Goal: Task Accomplishment & Management: Manage account settings

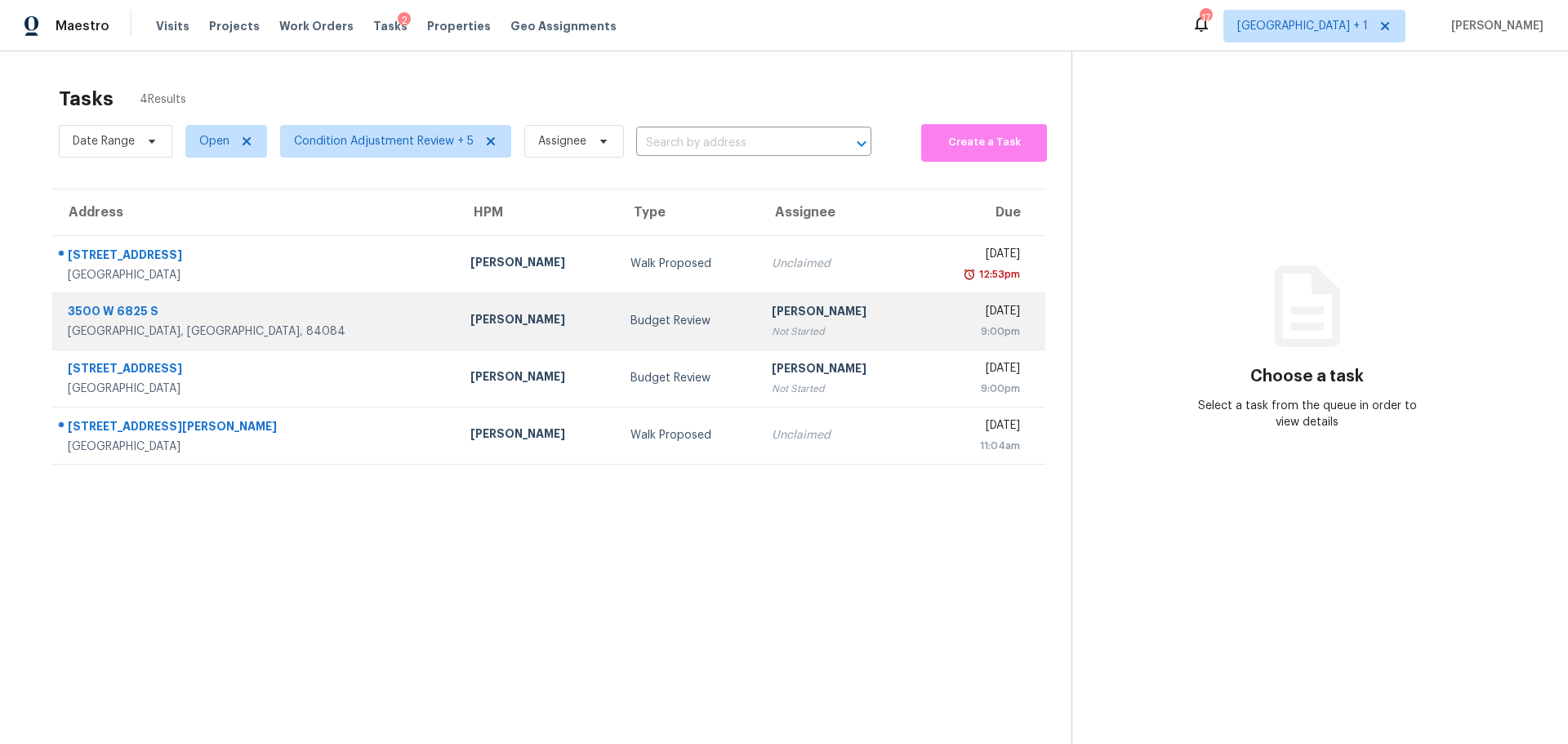
click at [272, 323] on div "West Jordan, UT, 84084" at bounding box center [256, 331] width 377 height 16
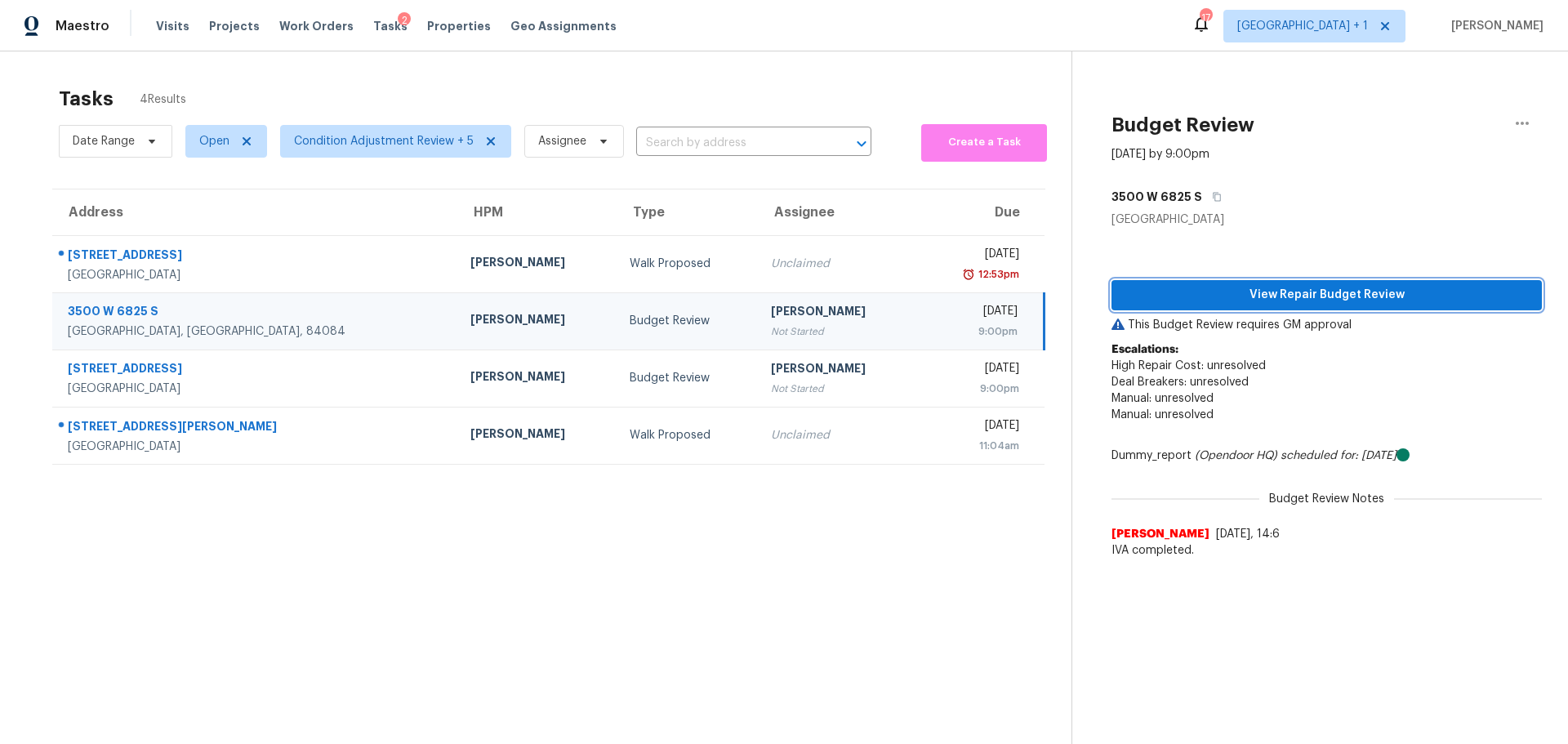
click at [1203, 296] on span "View Repair Budget Review" at bounding box center [1326, 295] width 405 height 20
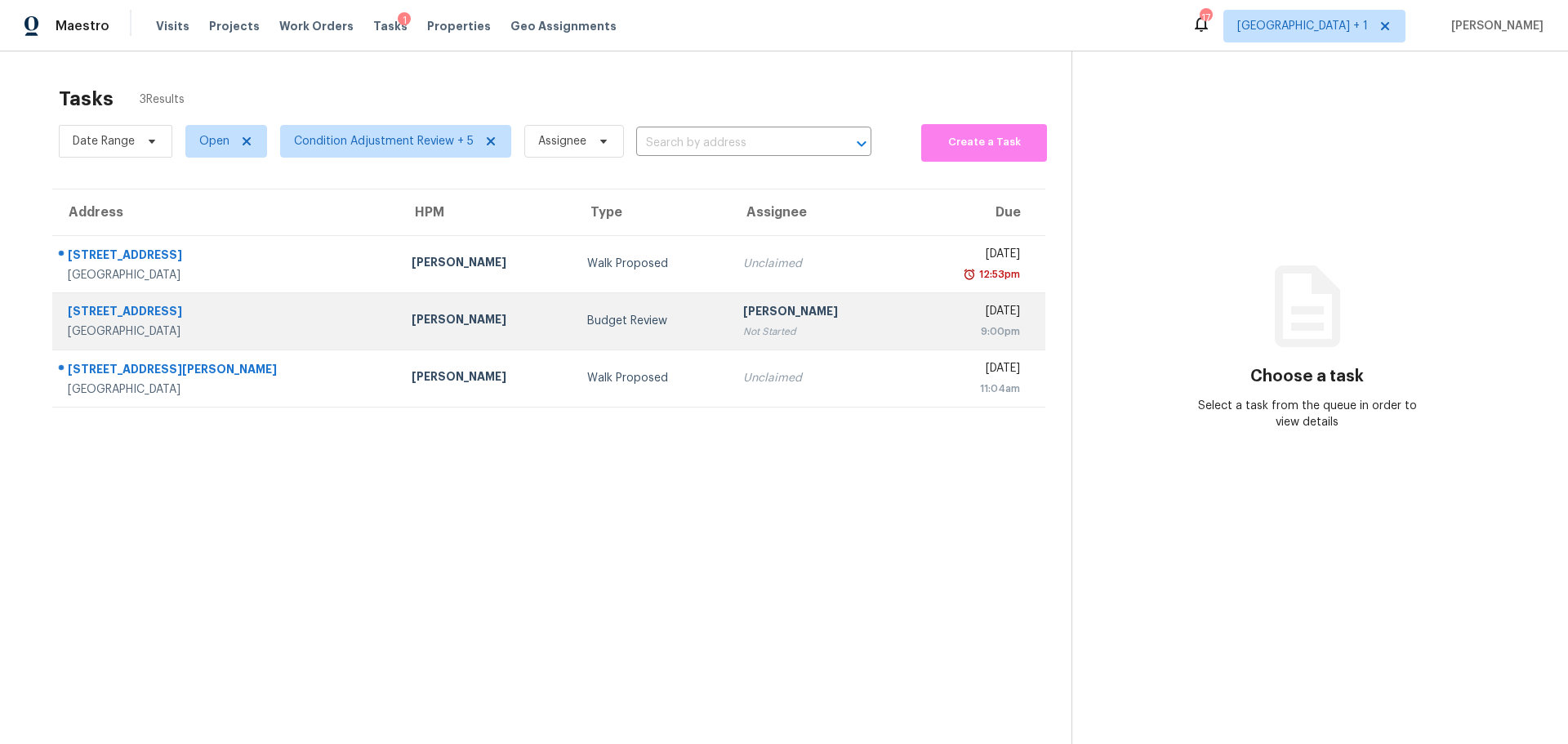
click at [280, 327] on div "Las Vegas, NV, 89128" at bounding box center [226, 331] width 318 height 16
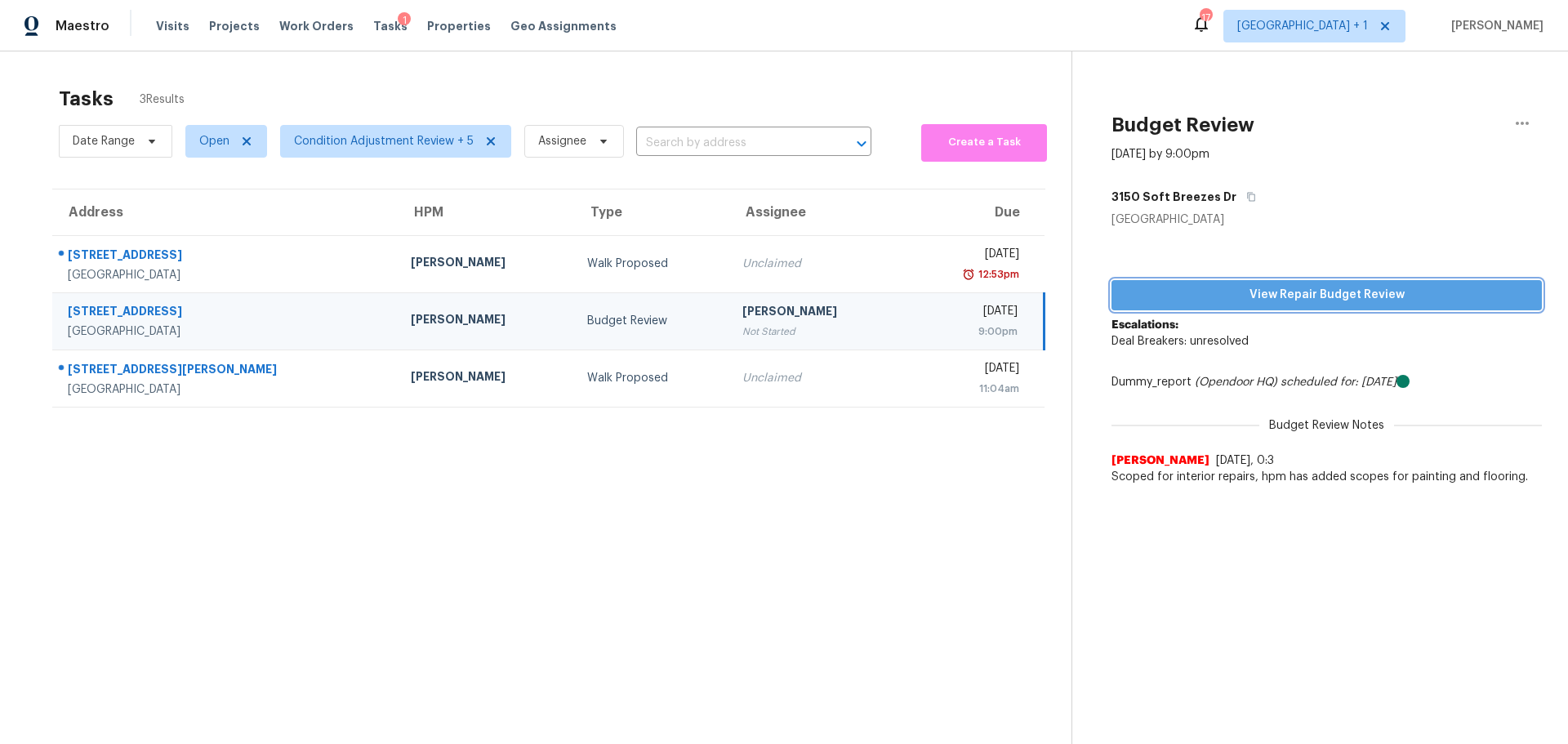
click at [1238, 291] on span "View Repair Budget Review" at bounding box center [1326, 295] width 405 height 20
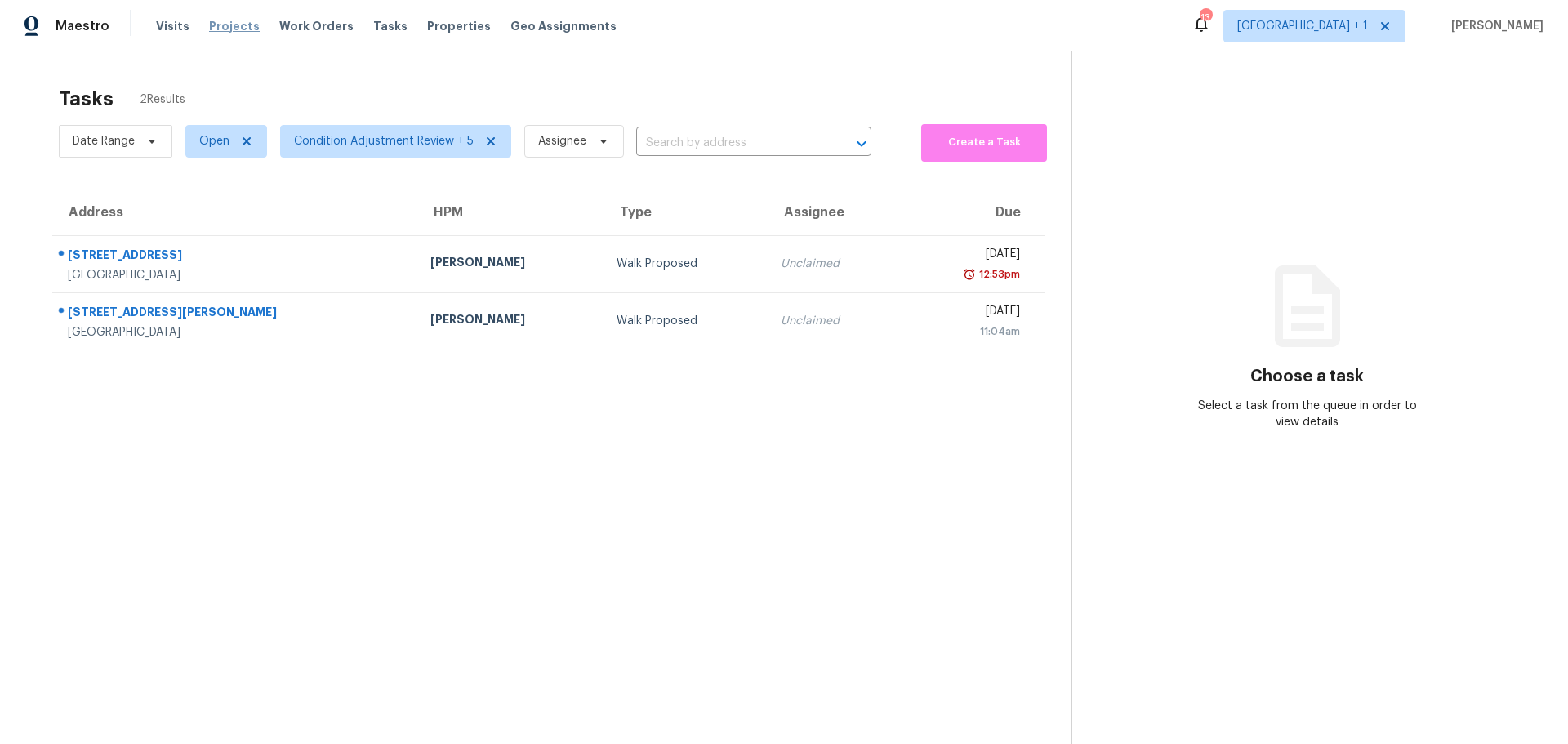
click at [212, 19] on span "Projects" at bounding box center [235, 25] width 51 height 16
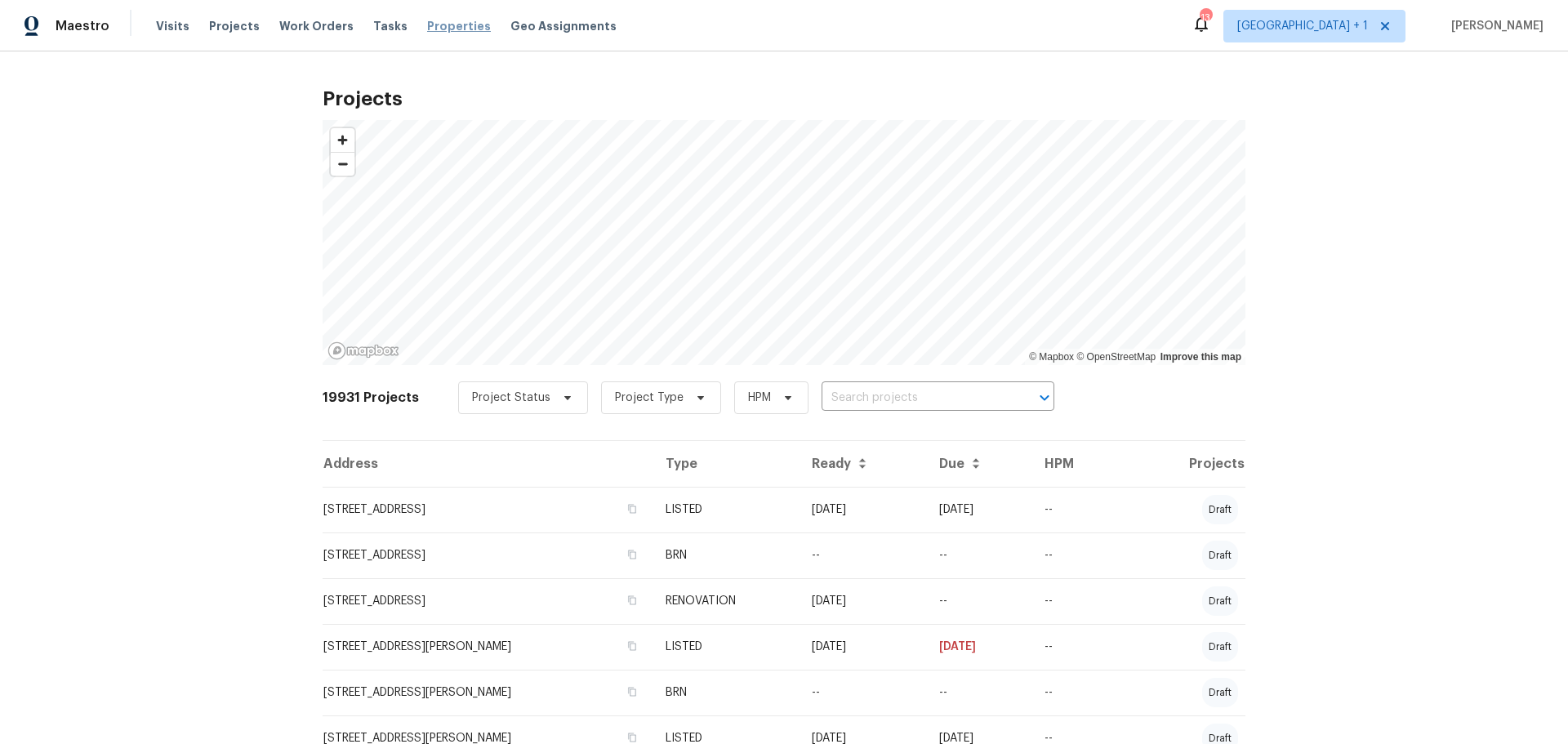
click at [427, 27] on span "Properties" at bounding box center [459, 25] width 63 height 16
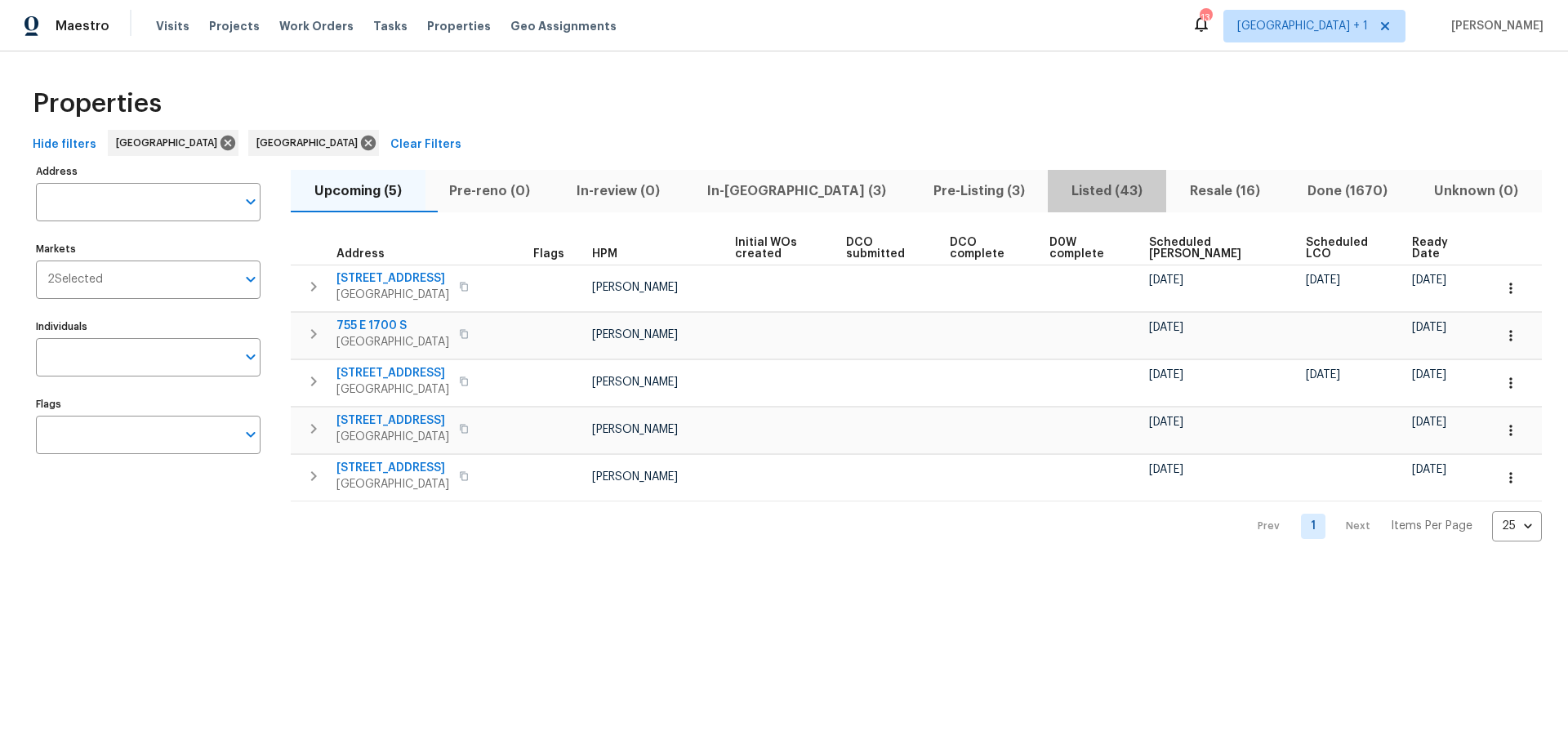
click at [1058, 184] on span "Listed (43)" at bounding box center [1107, 191] width 99 height 23
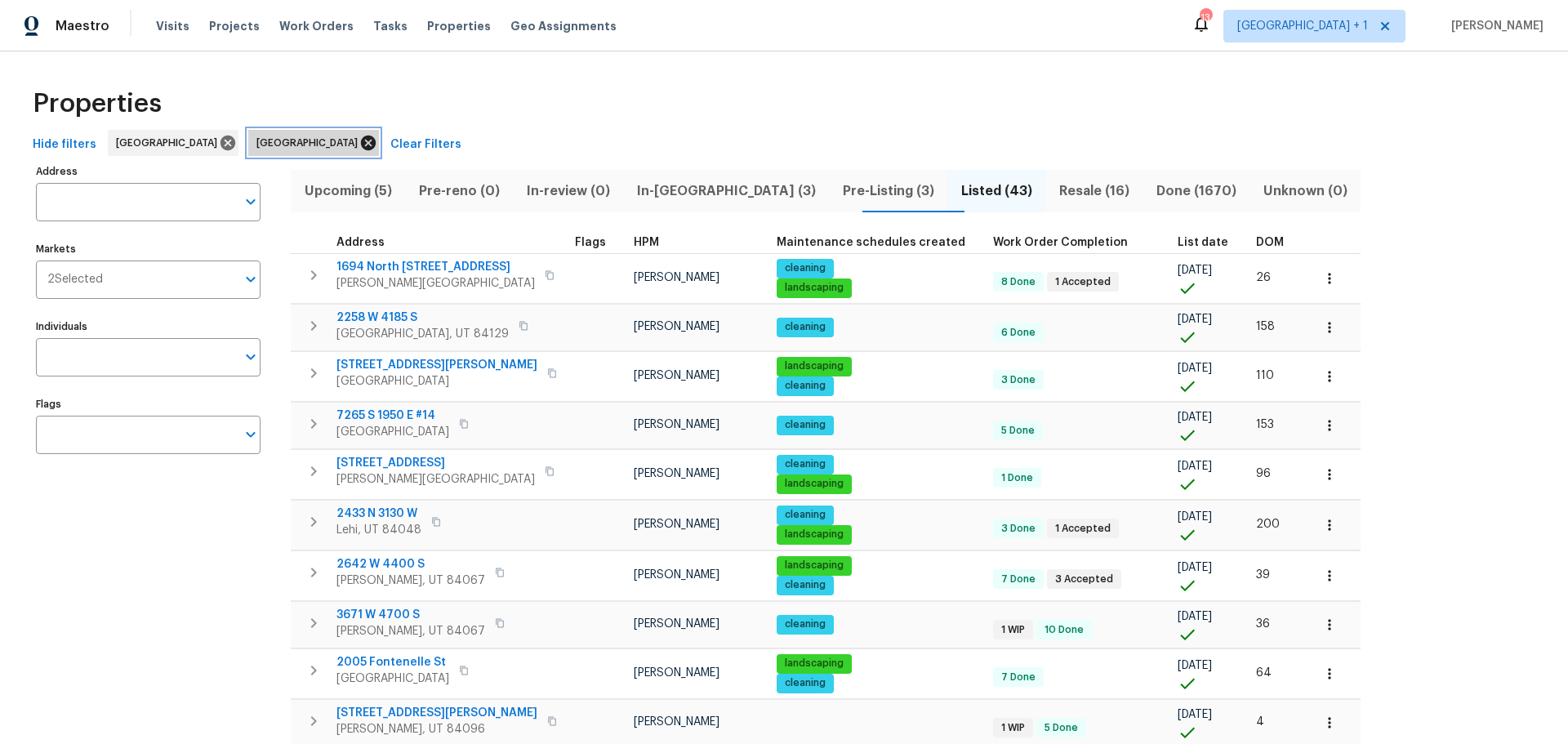
click at [361, 142] on icon at bounding box center [368, 143] width 14 height 14
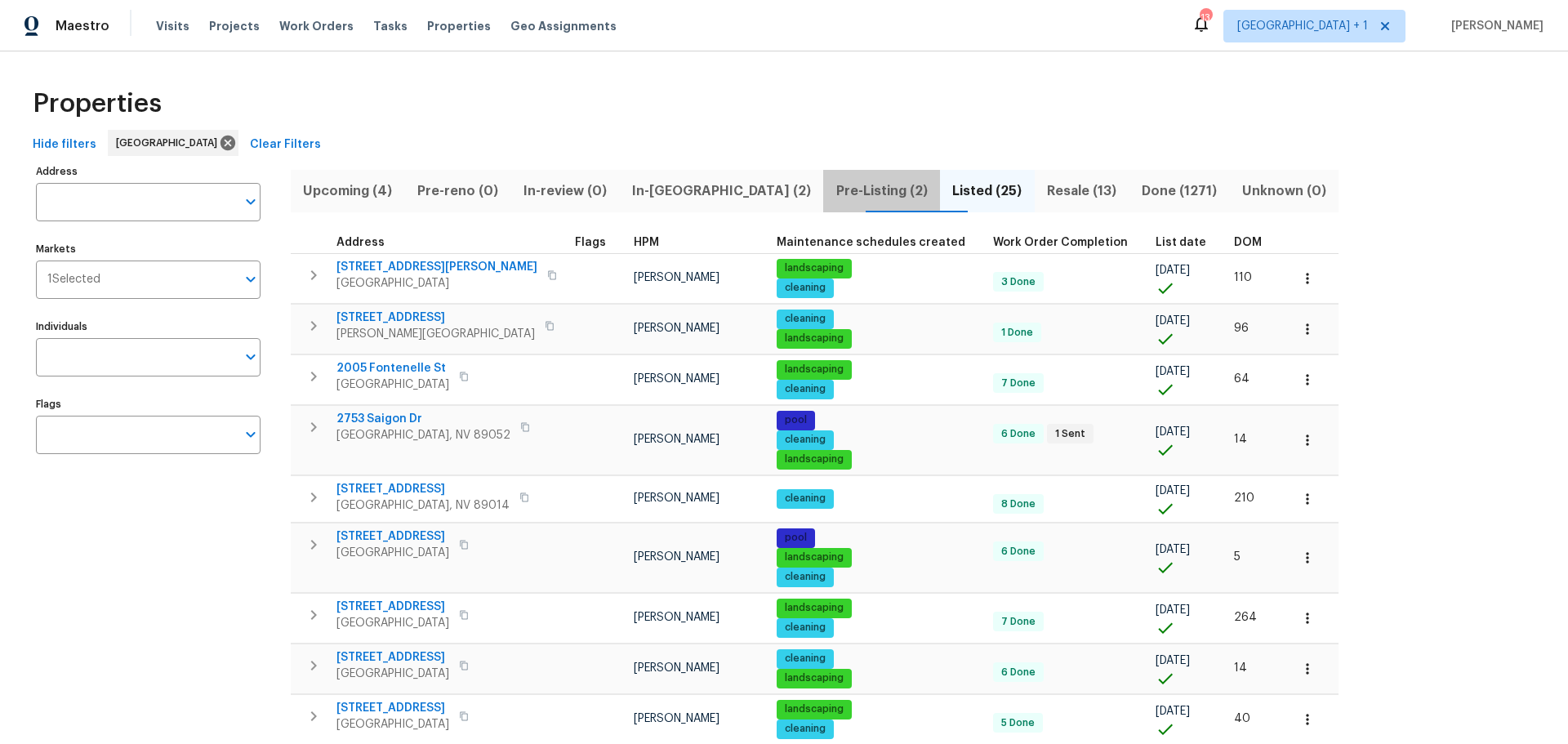
click at [833, 182] on span "Pre-Listing (2)" at bounding box center [881, 191] width 97 height 23
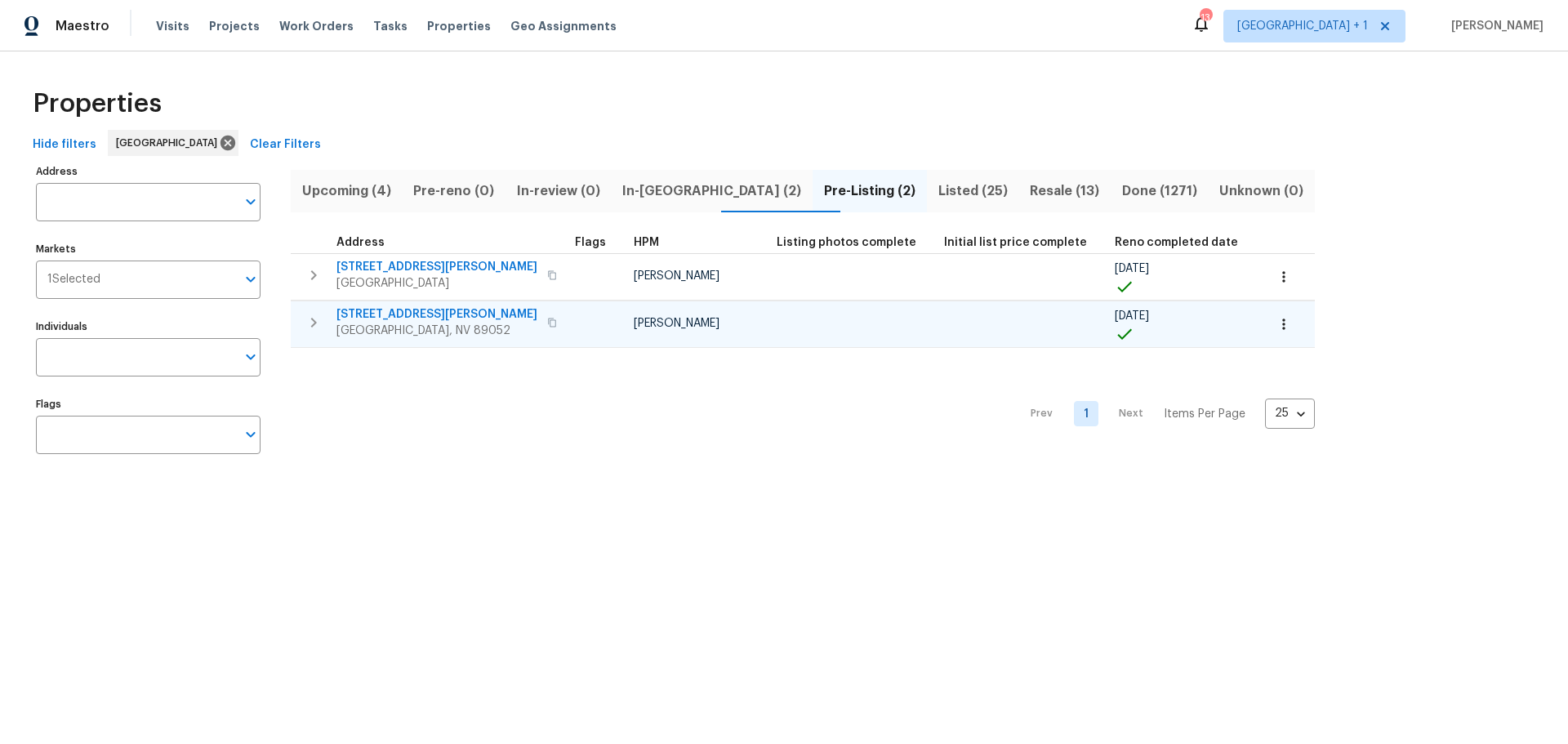
click at [378, 308] on span "3629 Via Messina" at bounding box center [437, 314] width 201 height 16
click at [661, 190] on span "In-reno (2)" at bounding box center [713, 191] width 182 height 23
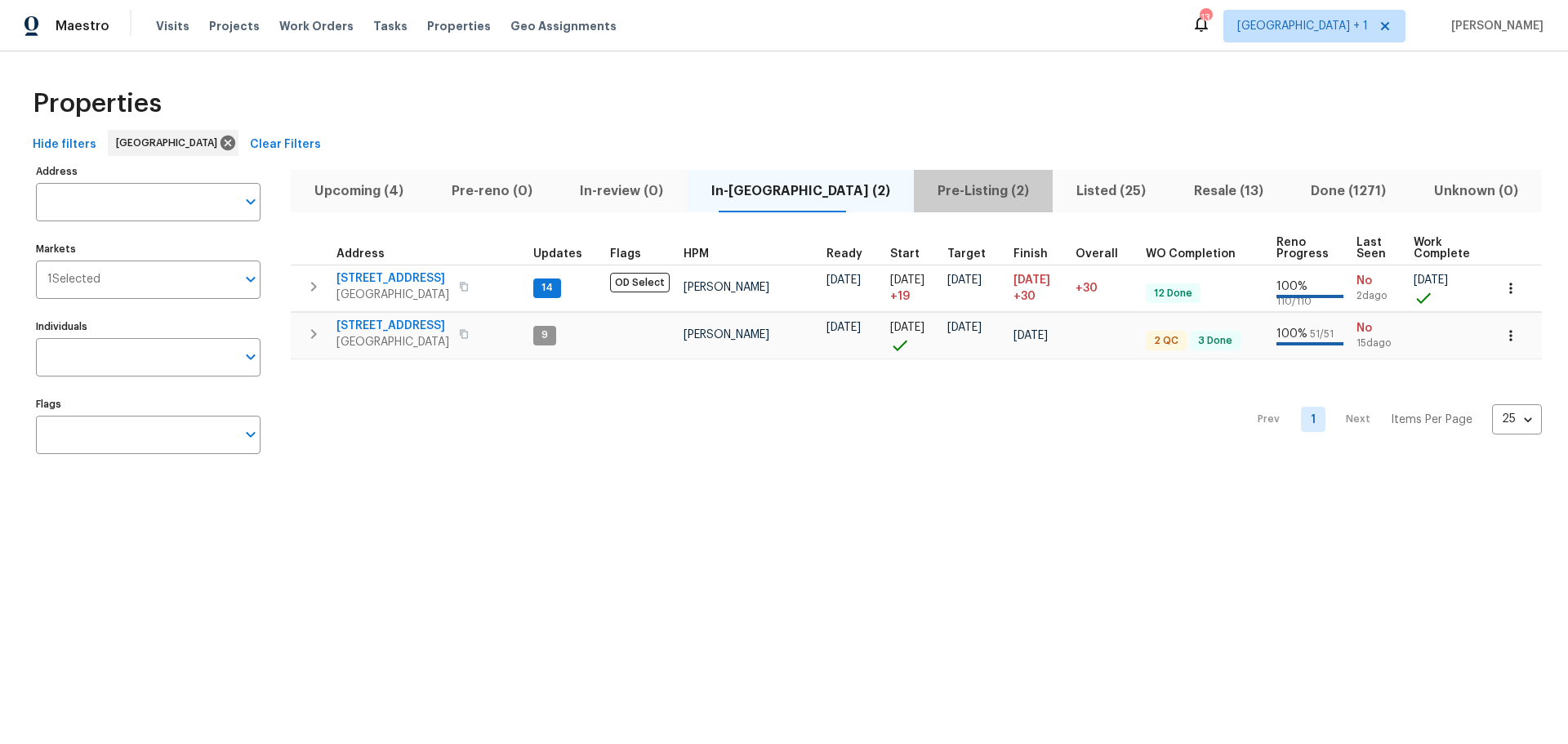
click at [924, 191] on span "Pre-Listing (2)" at bounding box center [983, 191] width 119 height 23
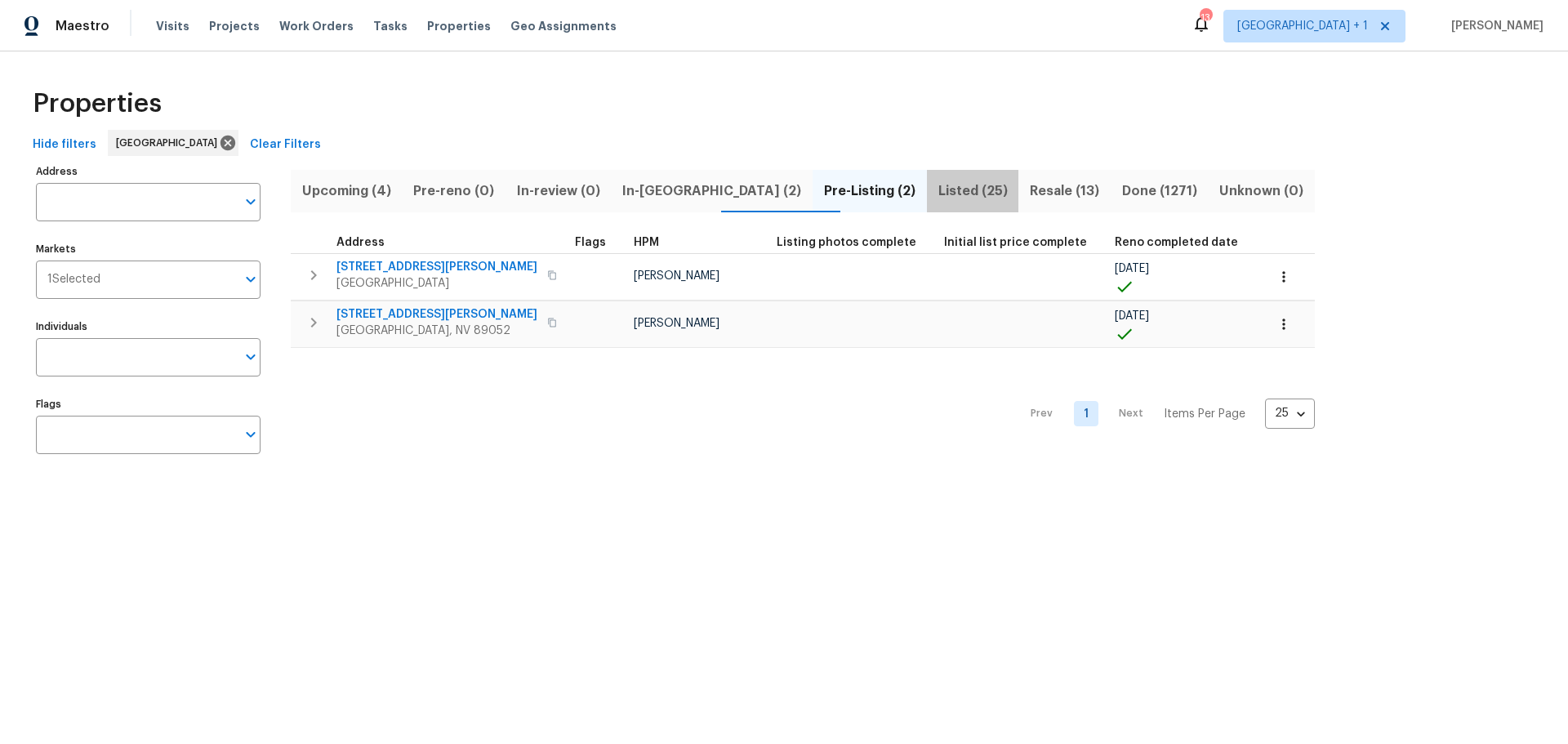
click at [937, 190] on span "Listed (25)" at bounding box center [973, 191] width 73 height 23
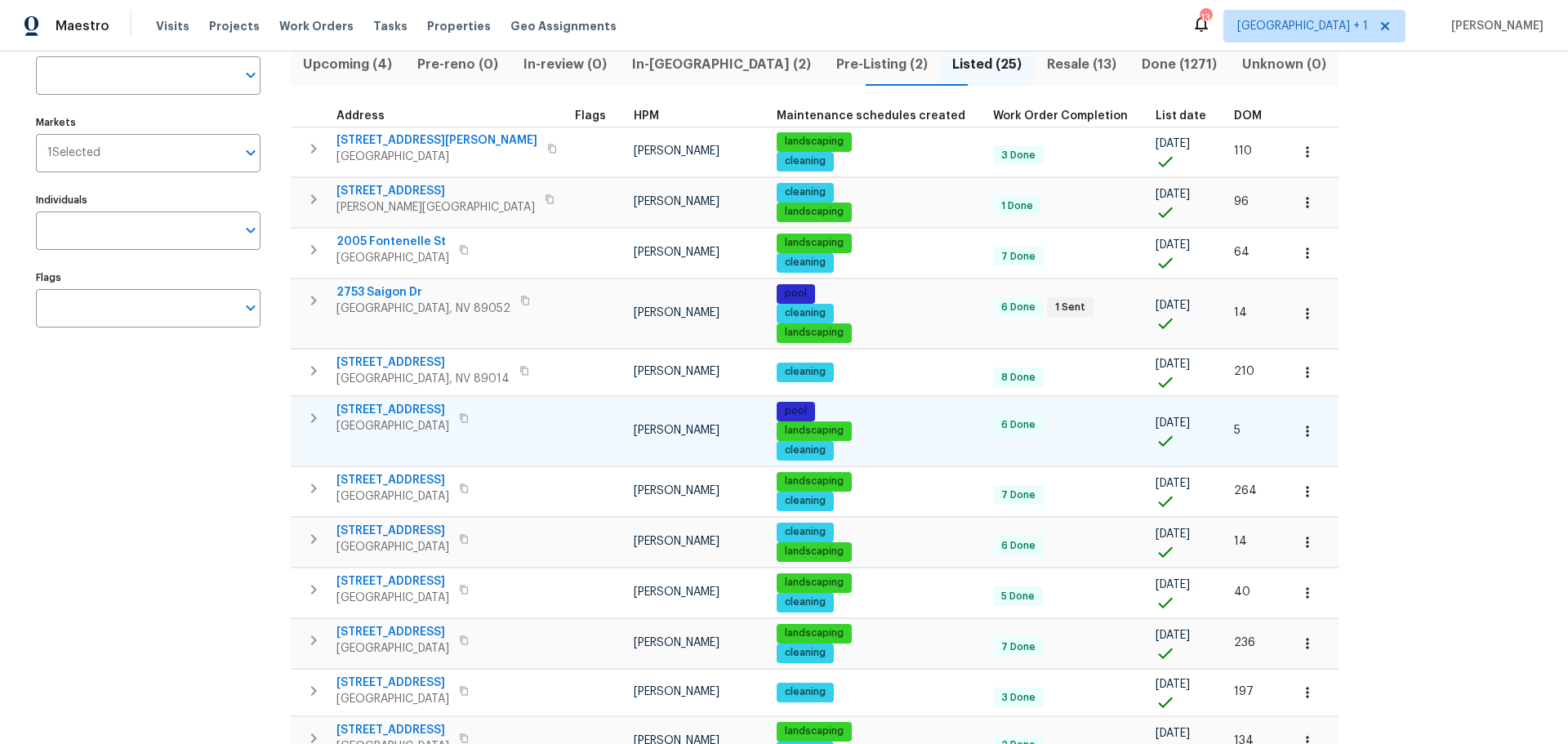
scroll to position [163, 0]
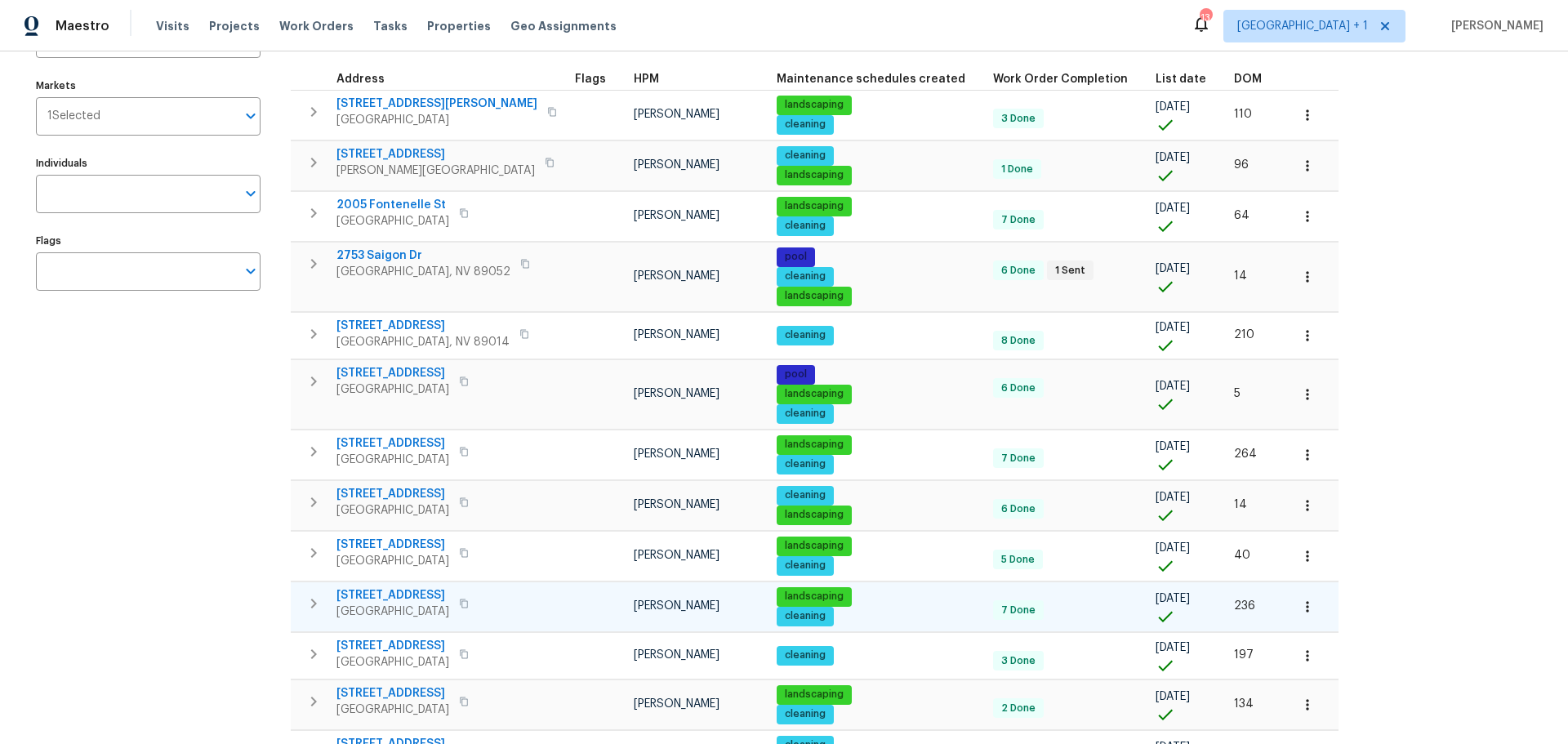
click at [415, 590] on span "10524 India Hawthorn Ave" at bounding box center [392, 595] width 112 height 16
click at [1299, 607] on icon "button" at bounding box center [1307, 606] width 16 height 16
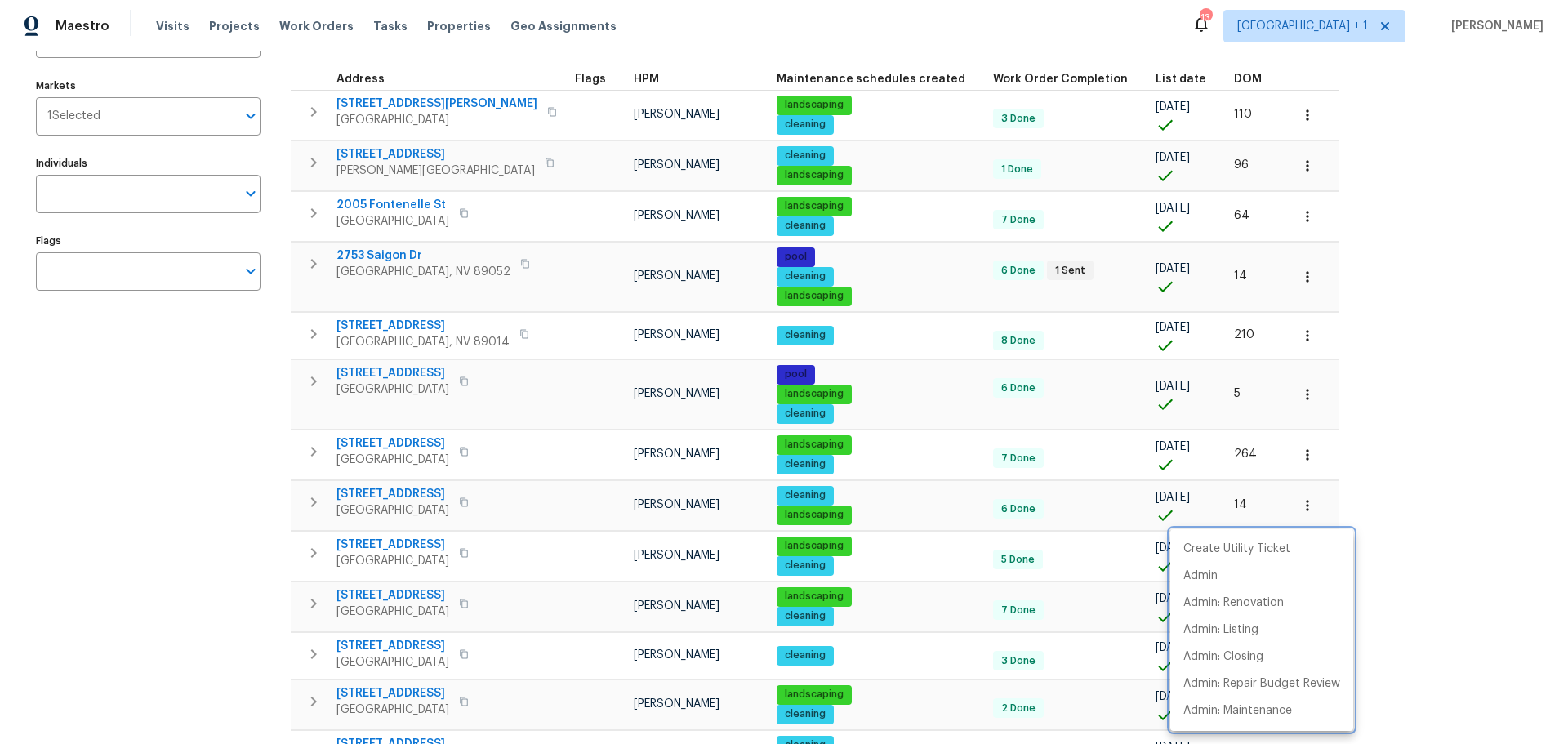
drag, startPoint x: 1478, startPoint y: 529, endPoint x: 1209, endPoint y: 469, distance: 275.6
click at [1467, 524] on div at bounding box center [784, 372] width 1568 height 744
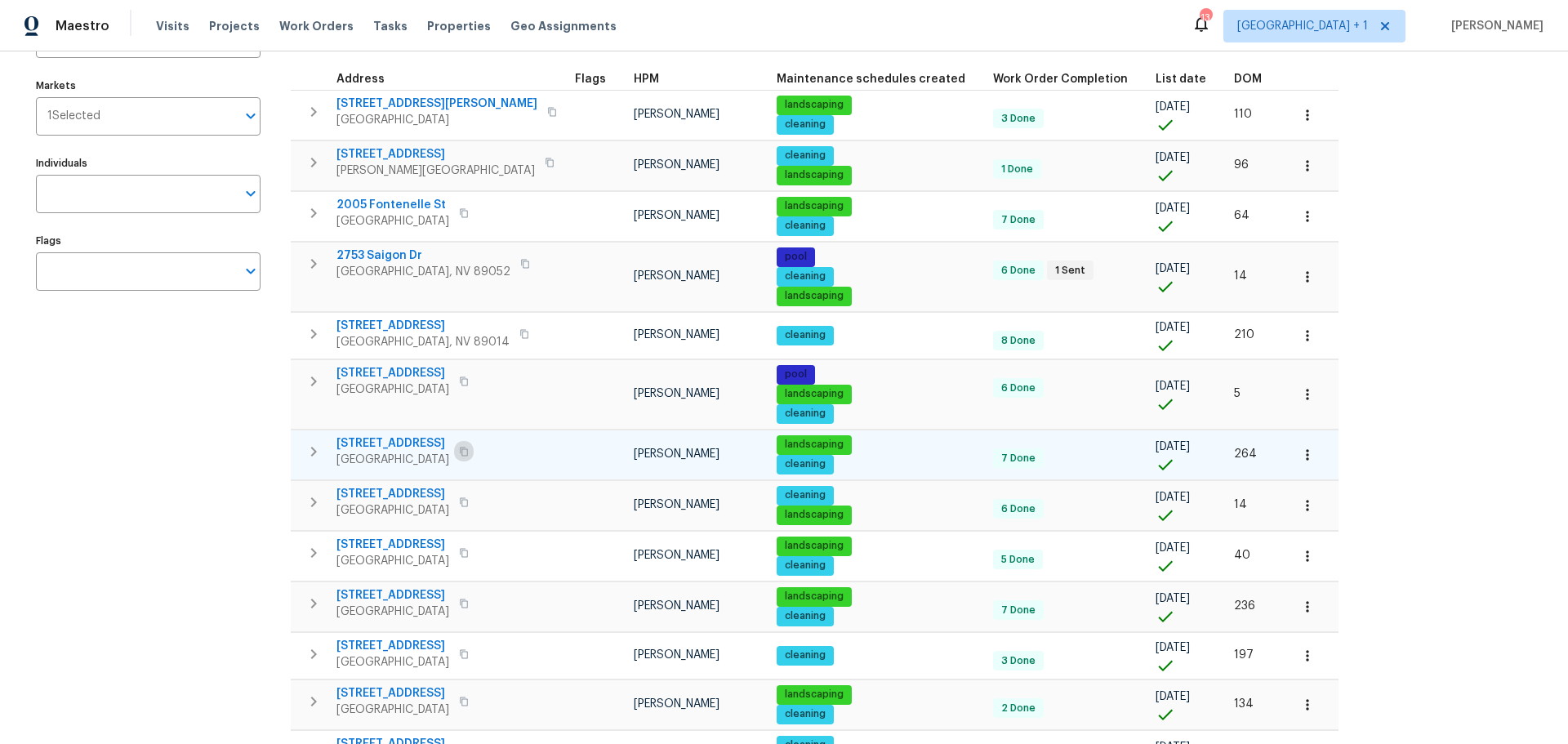
click at [465, 450] on icon "button" at bounding box center [464, 452] width 10 height 10
click at [389, 433] on td "9133 Black Beauty St Las Vegas, NV 89113" at bounding box center [429, 452] width 278 height 42
click at [392, 444] on span "9133 Black Beauty St" at bounding box center [392, 443] width 112 height 16
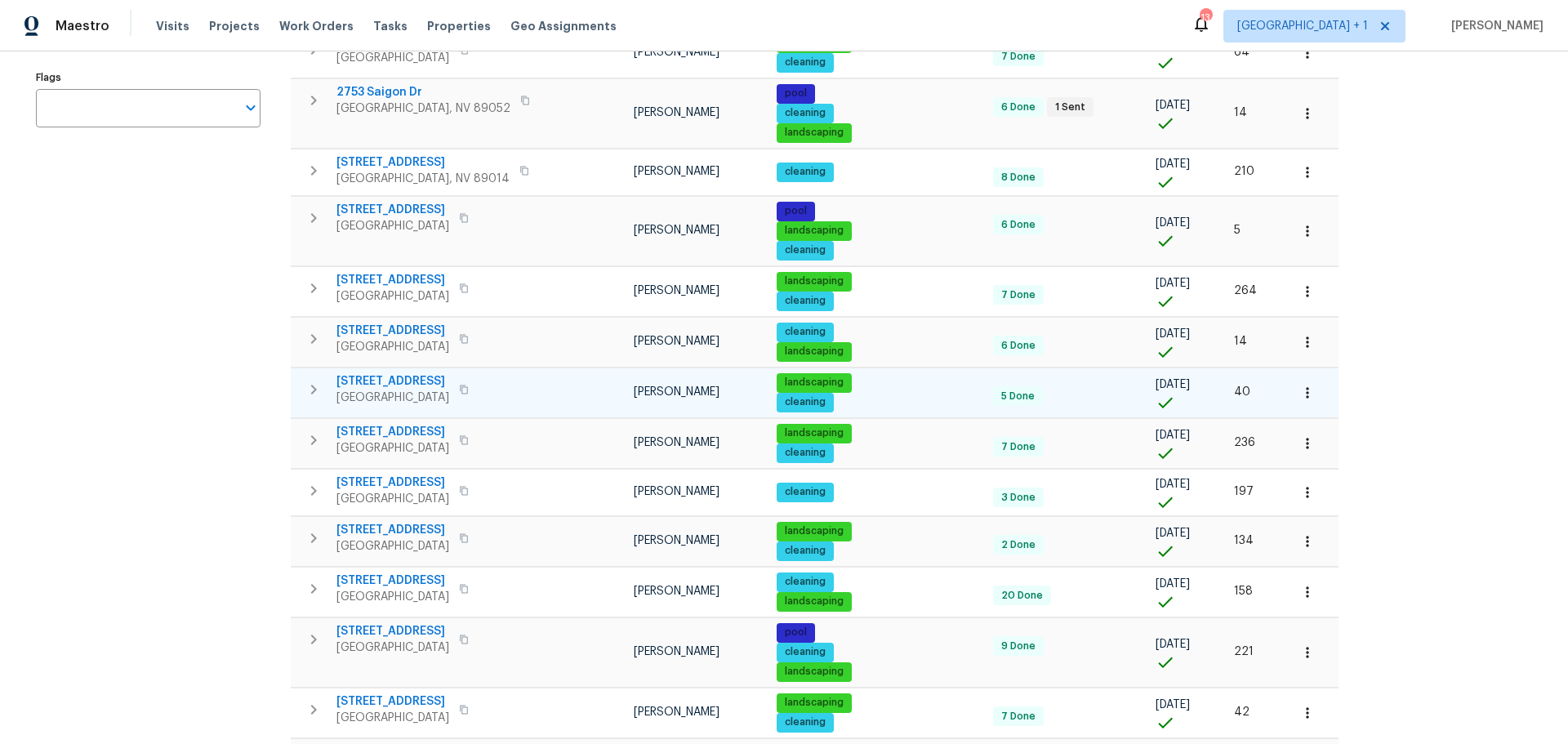
scroll to position [408, 0]
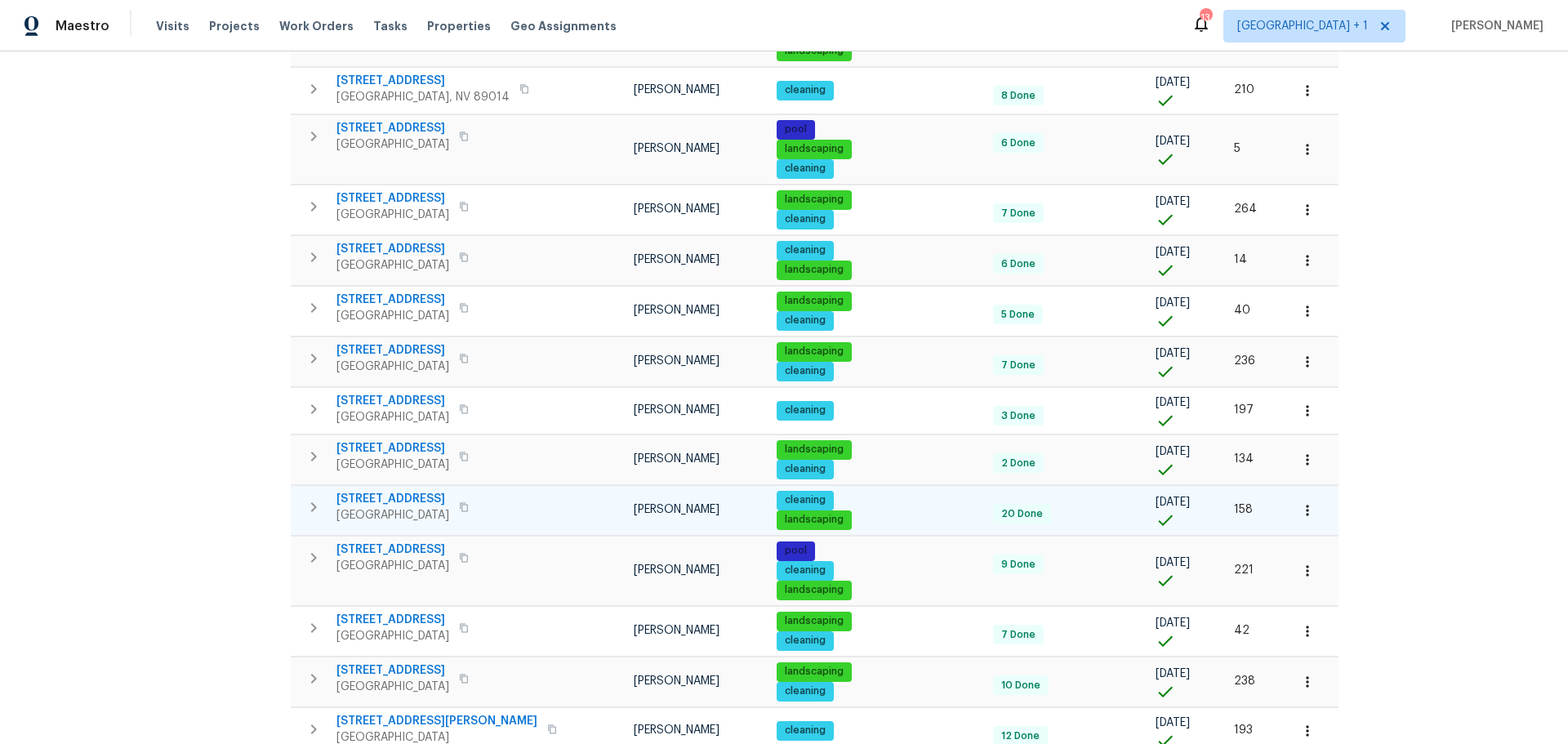
click at [423, 498] on span "983 Plantain Lily Ave" at bounding box center [392, 498] width 112 height 16
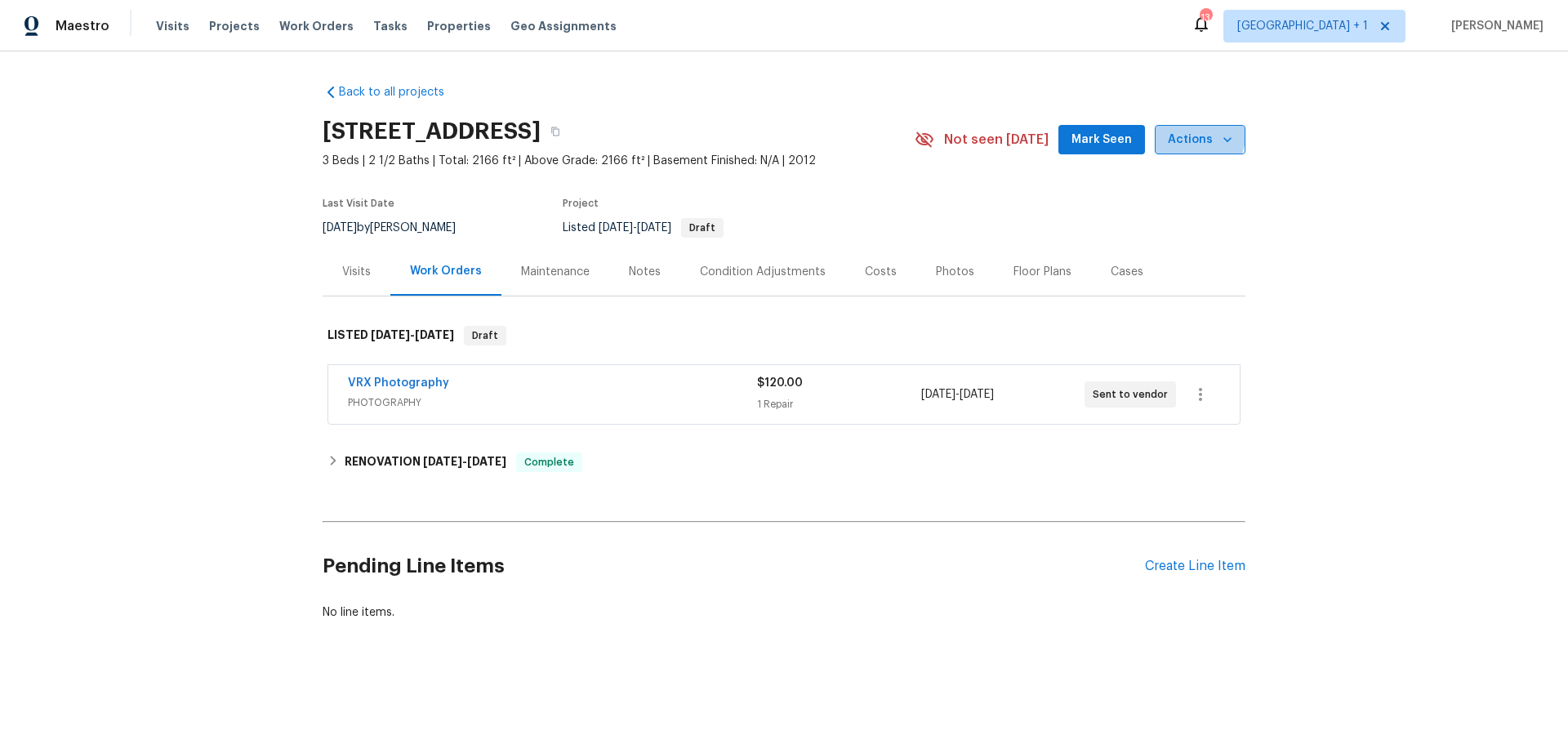
click at [1168, 130] on span "Actions" at bounding box center [1200, 140] width 64 height 20
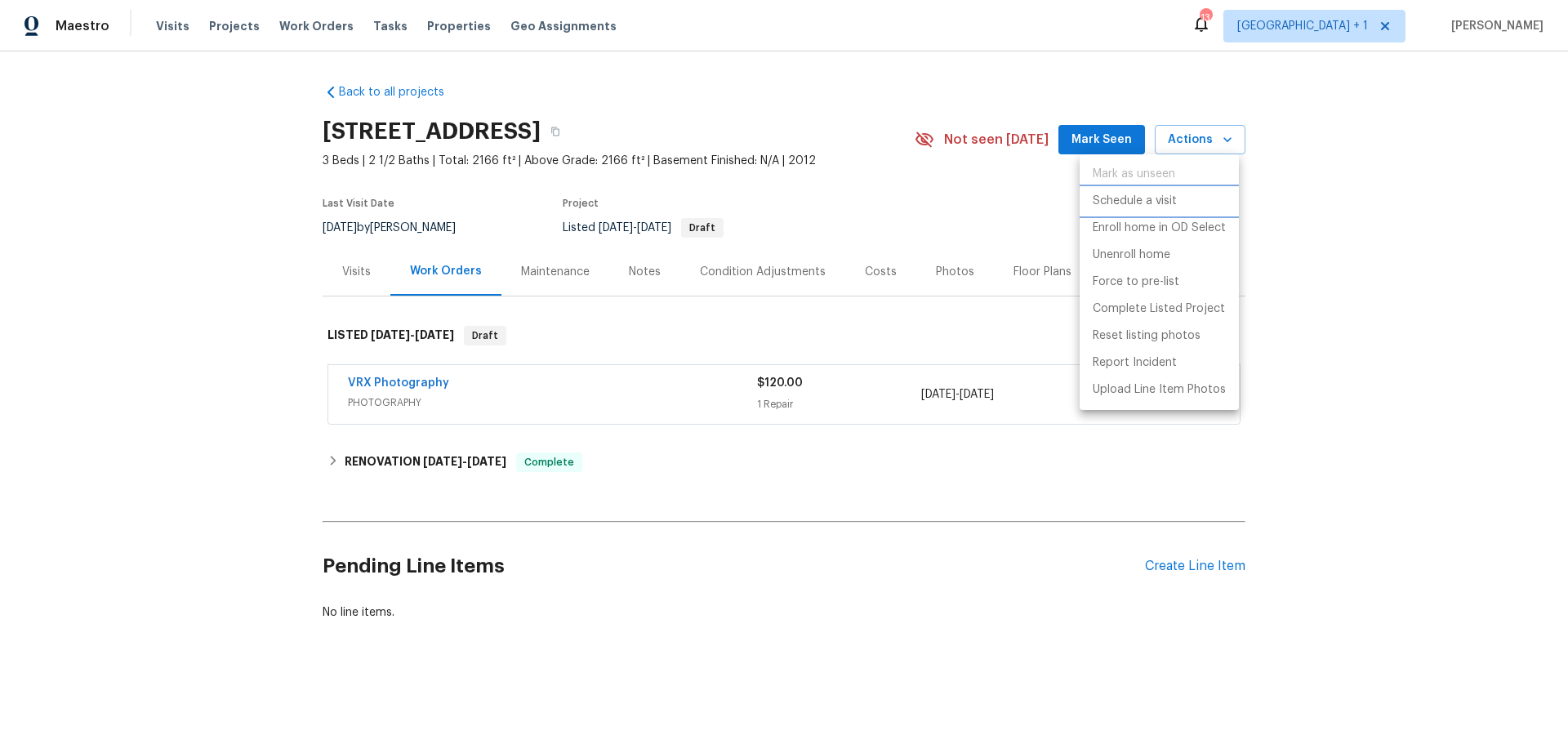
click at [1145, 205] on p "Schedule a visit" at bounding box center [1135, 201] width 84 height 17
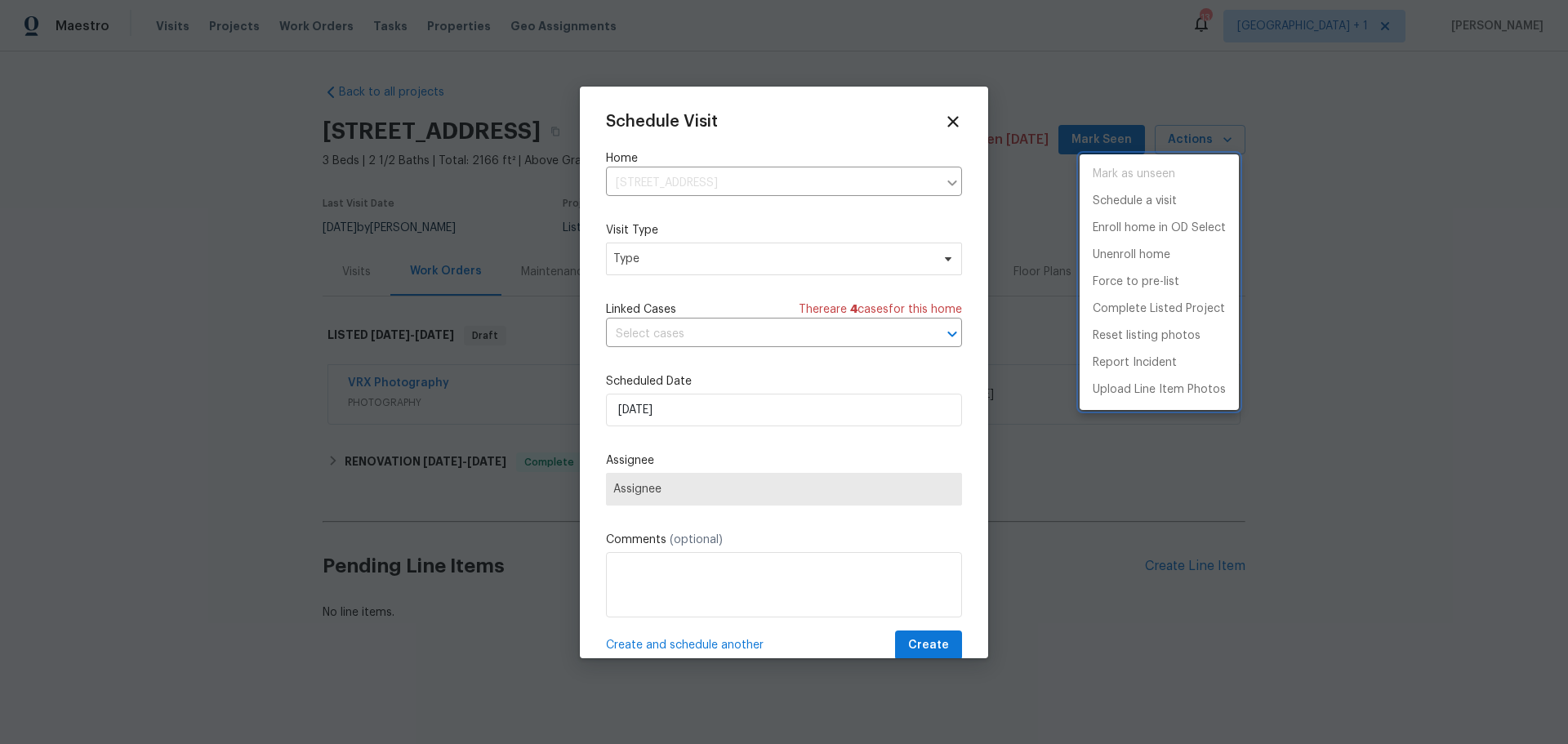
click at [718, 252] on div at bounding box center [784, 372] width 1568 height 744
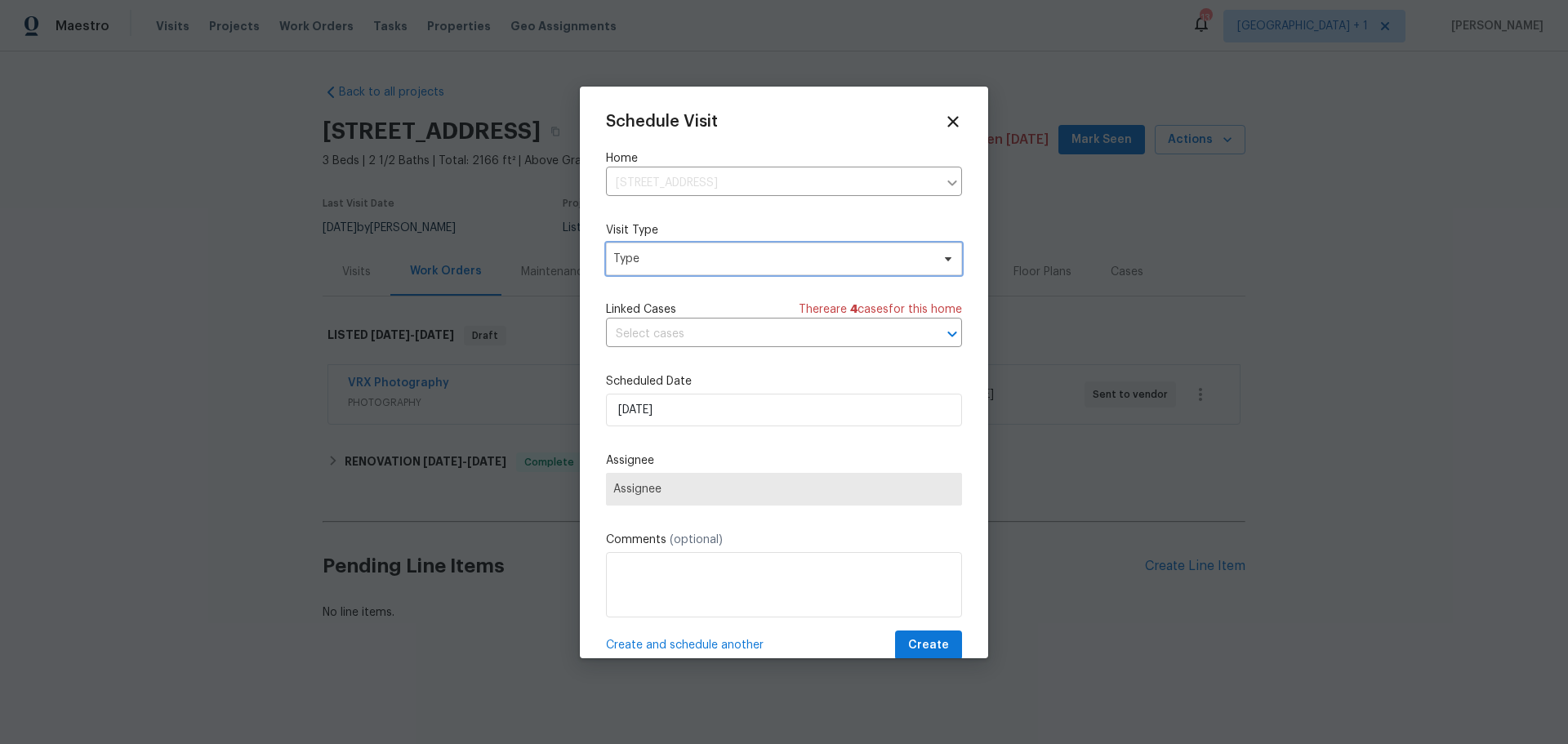
click at [707, 253] on span "Type" at bounding box center [772, 258] width 318 height 16
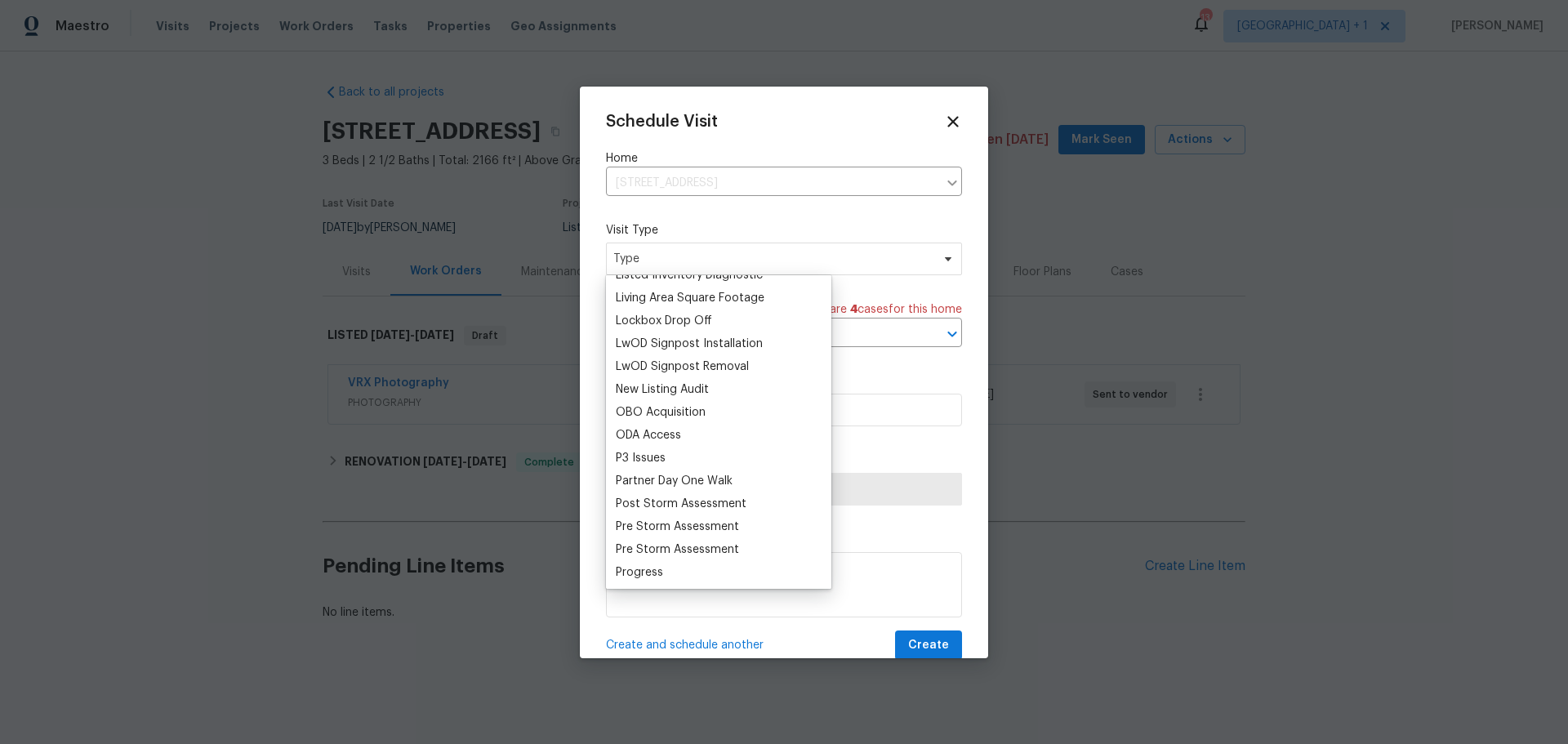
scroll to position [817, 0]
click at [683, 393] on div "New Listing Audit" at bounding box center [662, 388] width 93 height 16
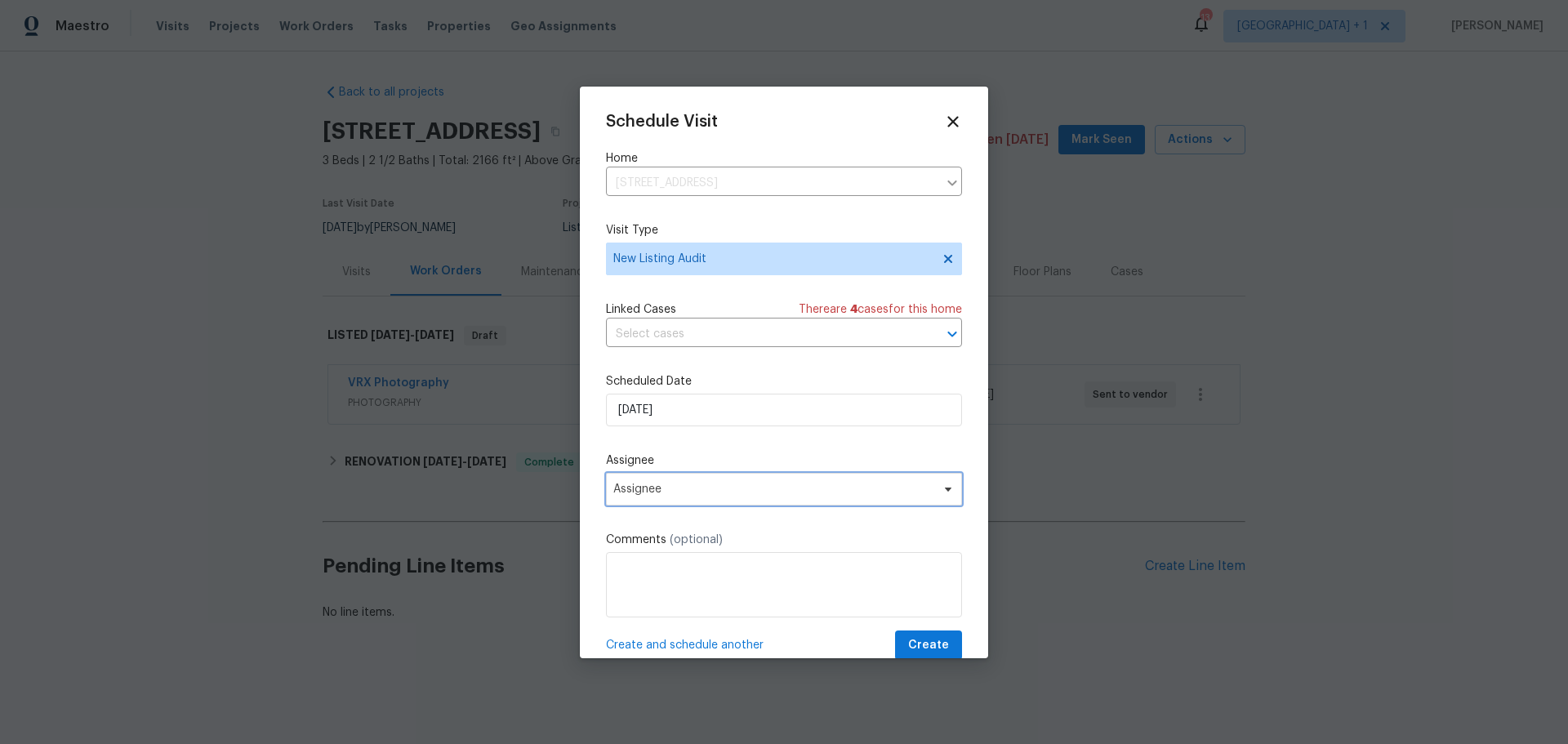
click at [812, 483] on span "Assignee" at bounding box center [773, 488] width 320 height 13
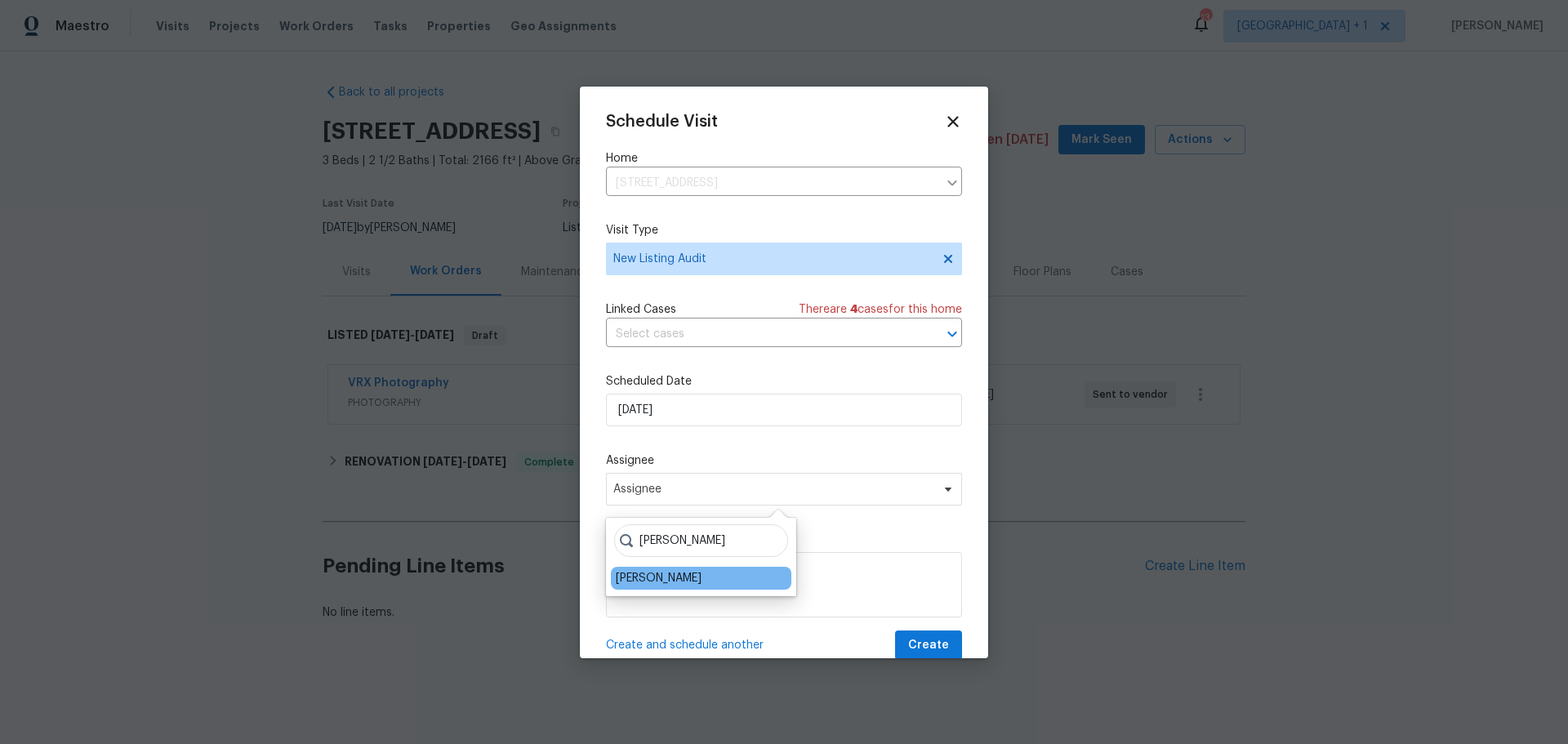
type input "Jeremy"
click at [694, 584] on div "[PERSON_NAME]" at bounding box center [659, 578] width 86 height 16
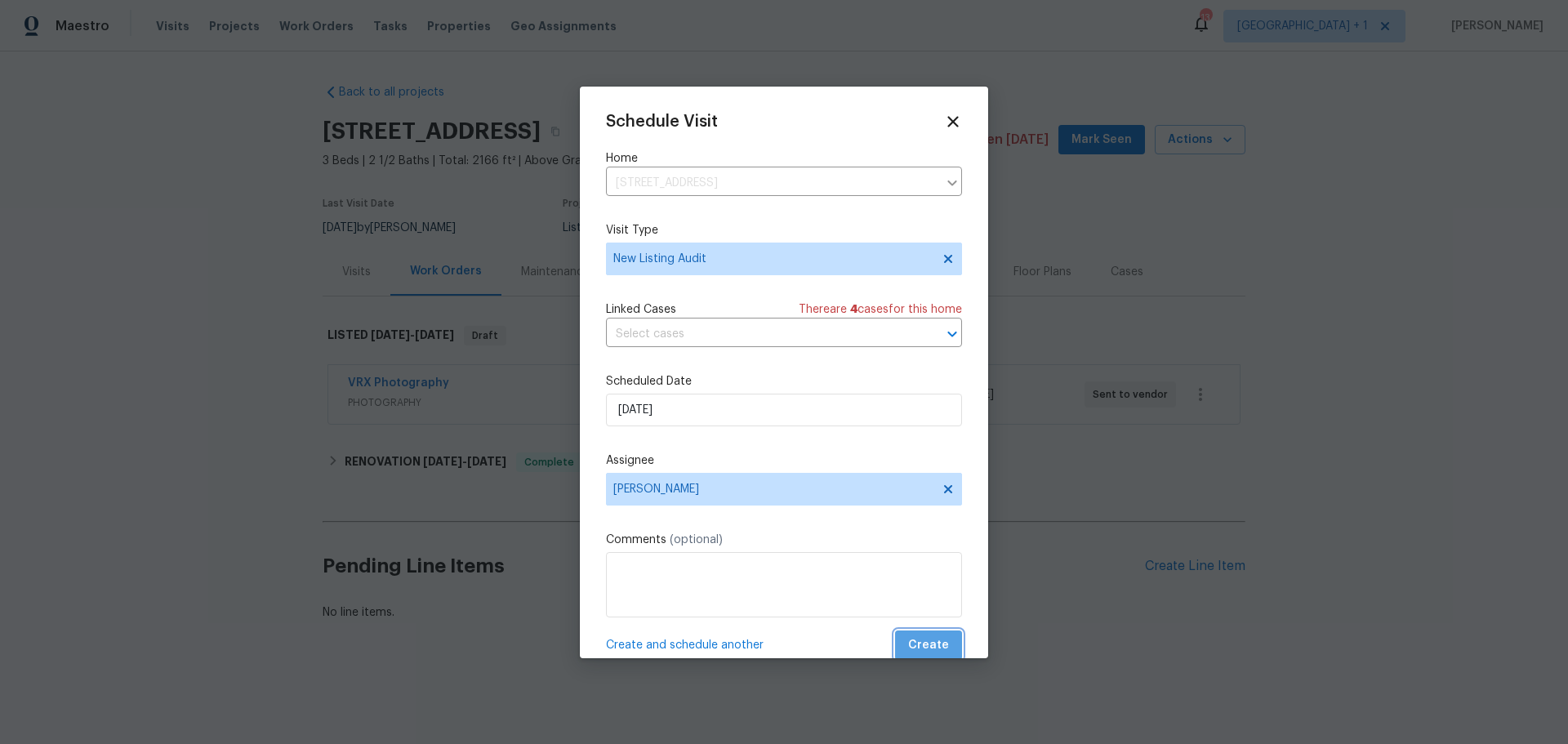
click at [935, 642] on span "Create" at bounding box center [928, 645] width 41 height 20
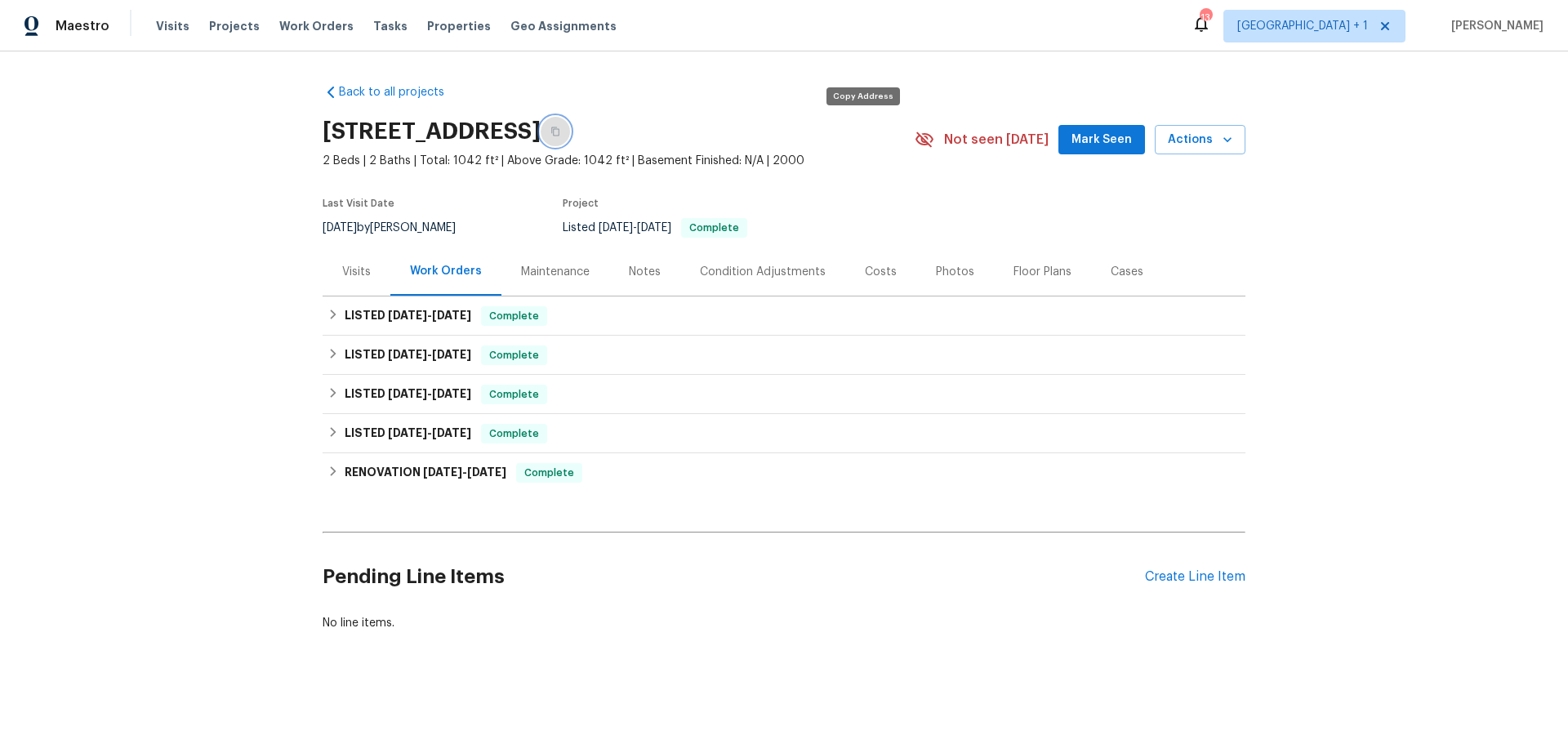
click at [570, 131] on button "button" at bounding box center [555, 131] width 30 height 30
click at [342, 270] on div "Visits" at bounding box center [357, 271] width 29 height 16
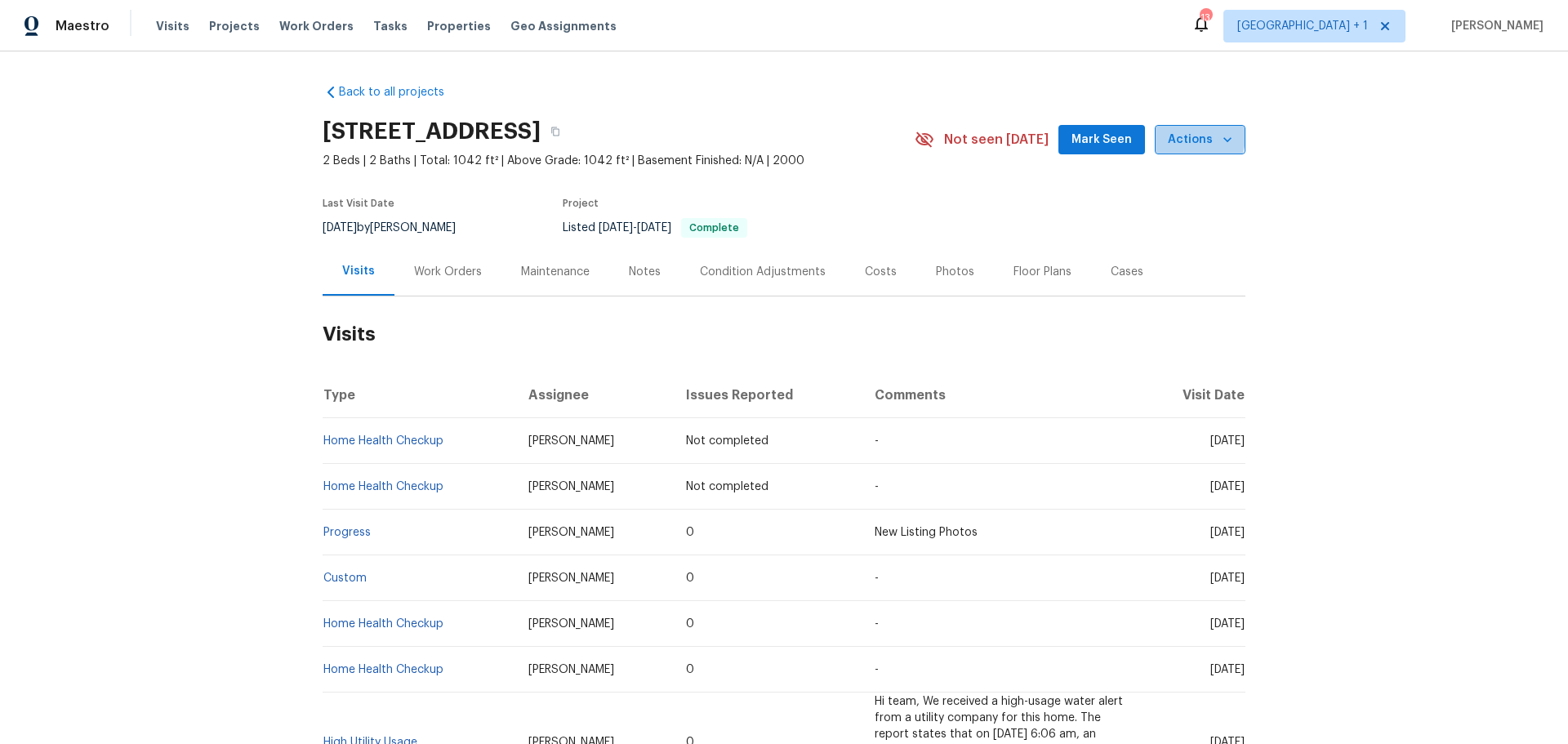
click at [1179, 136] on span "Actions" at bounding box center [1200, 140] width 64 height 20
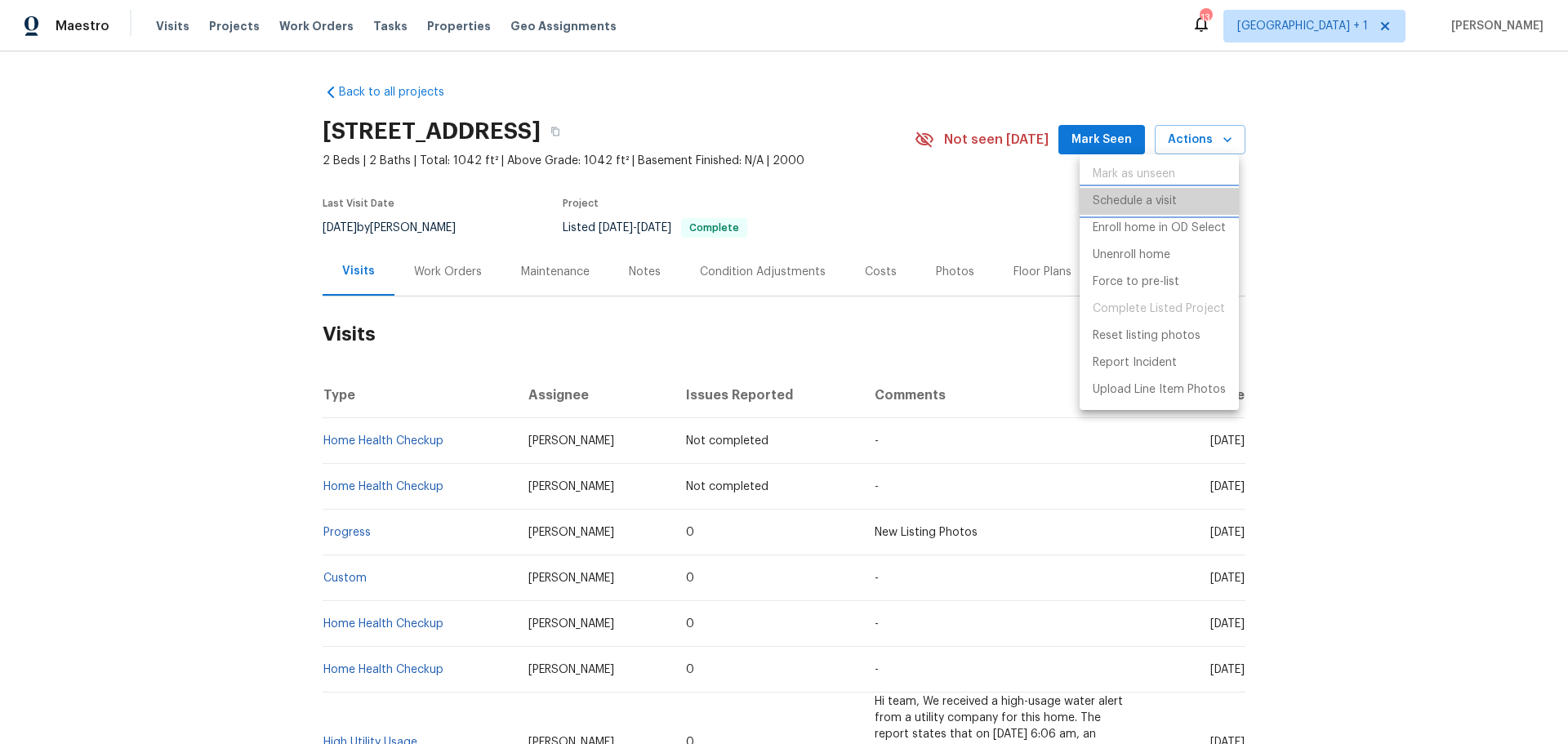
click at [1150, 207] on p "Schedule a visit" at bounding box center [1135, 201] width 84 height 17
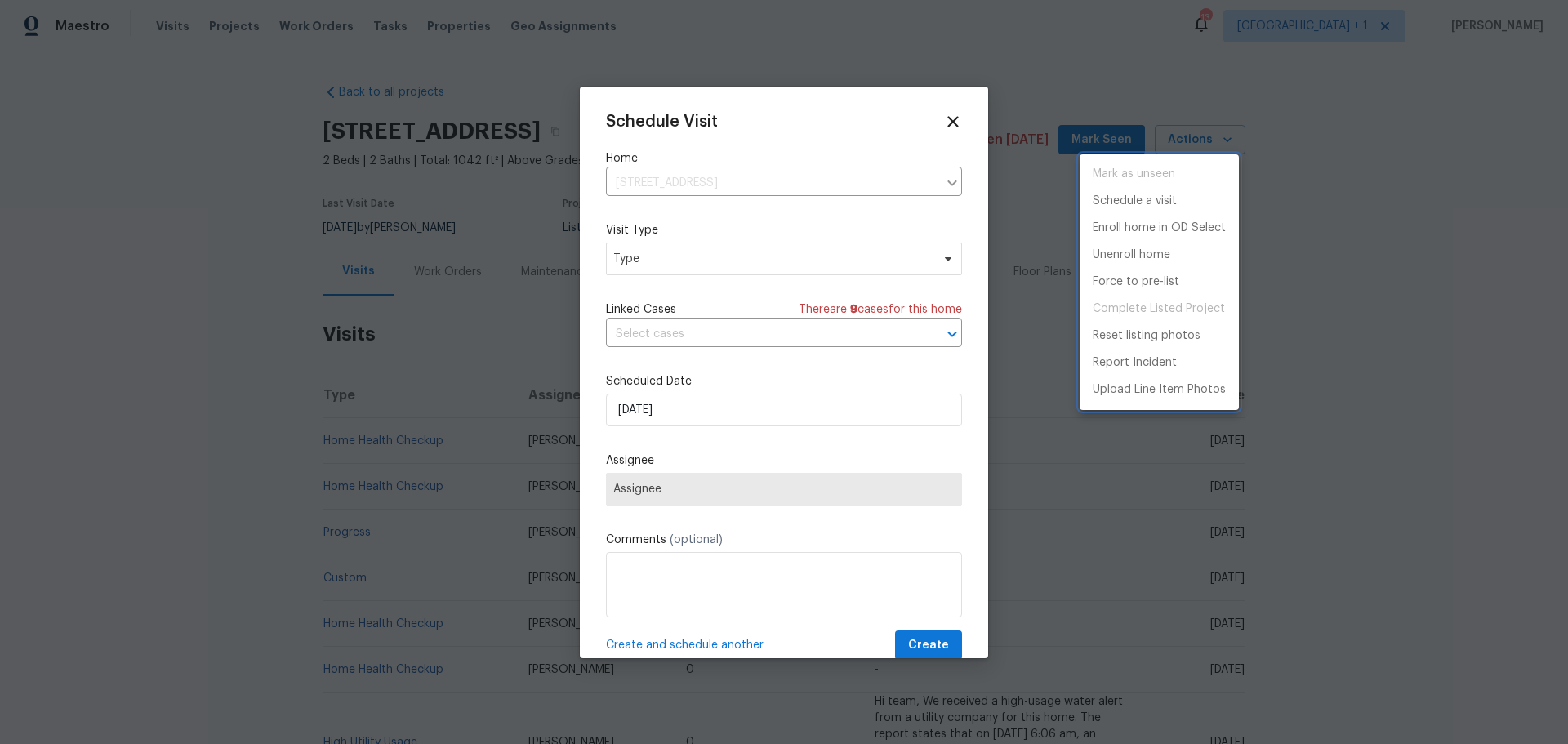
click at [694, 258] on div at bounding box center [784, 372] width 1568 height 744
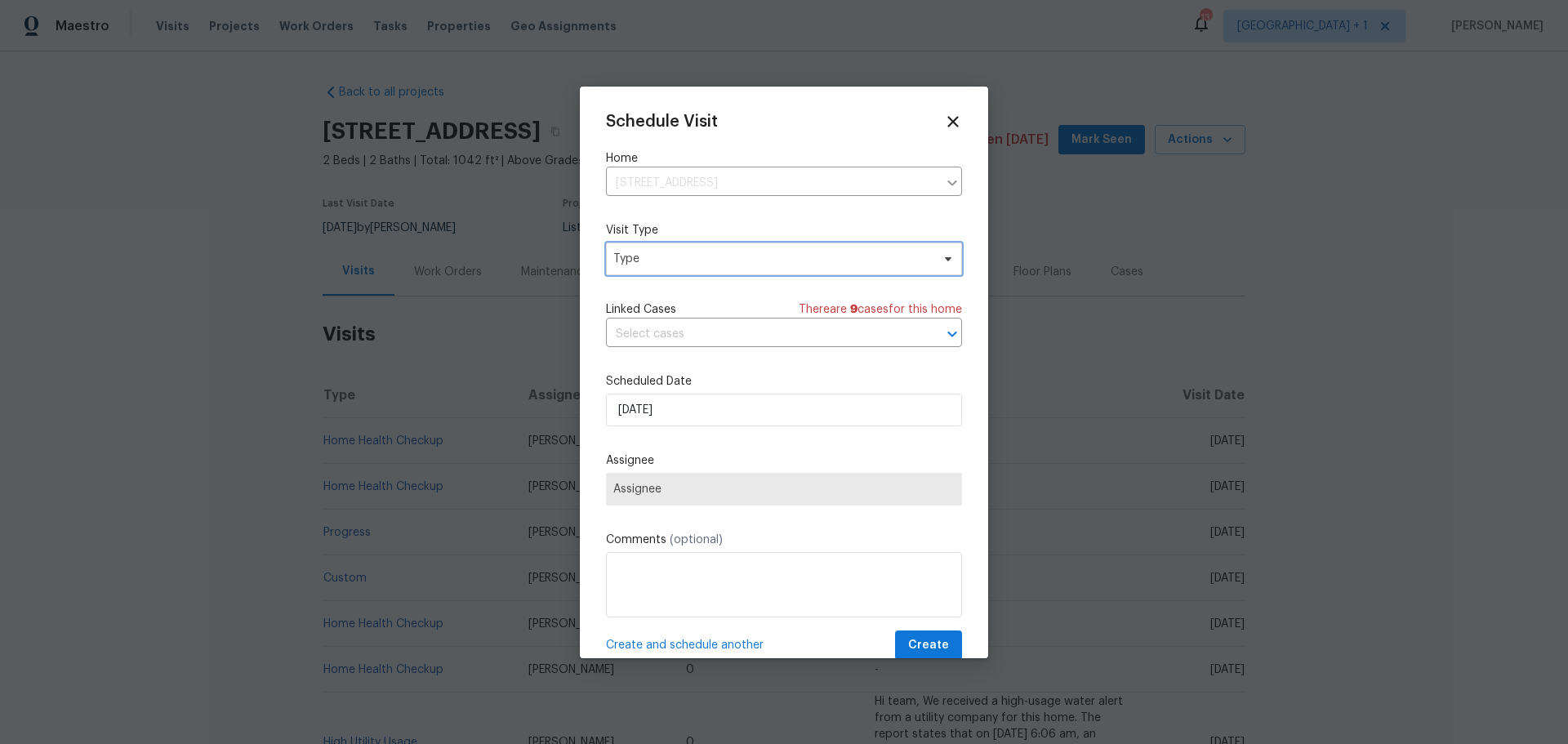
click at [694, 258] on span "Type" at bounding box center [772, 258] width 318 height 16
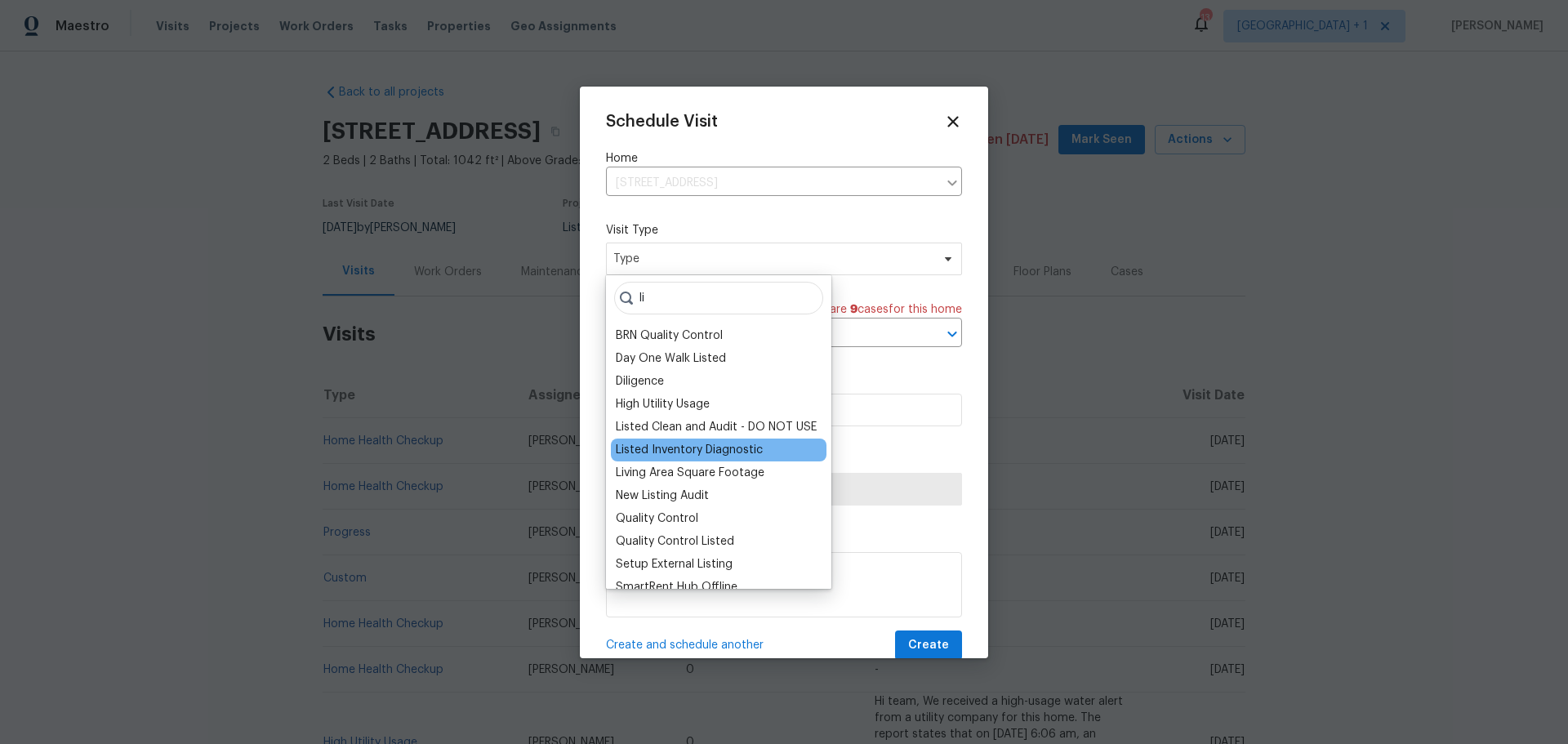
type input "li"
click at [678, 444] on div "Listed Inventory Diagnostic" at bounding box center [689, 449] width 147 height 16
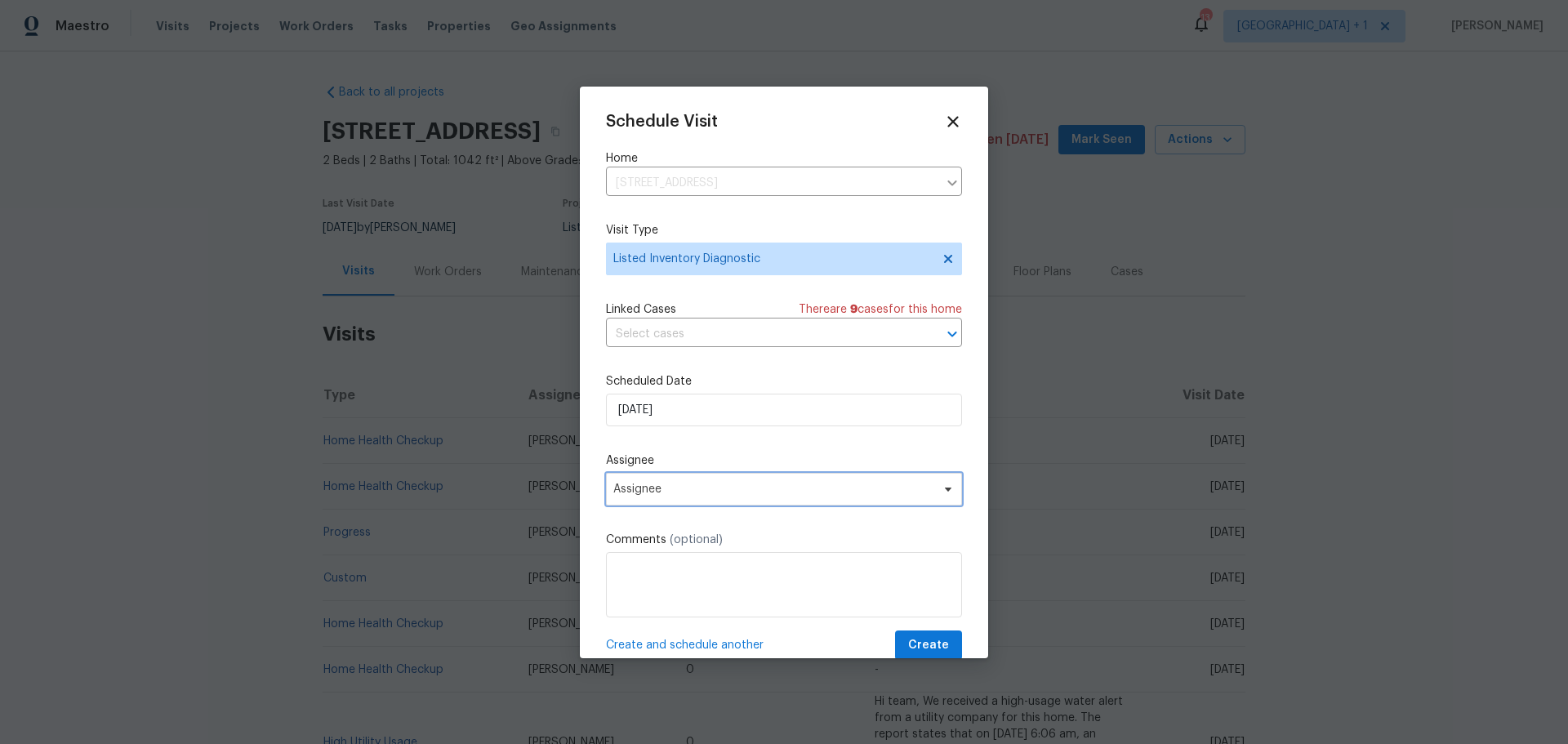
click at [716, 495] on span "Assignee" at bounding box center [773, 488] width 320 height 13
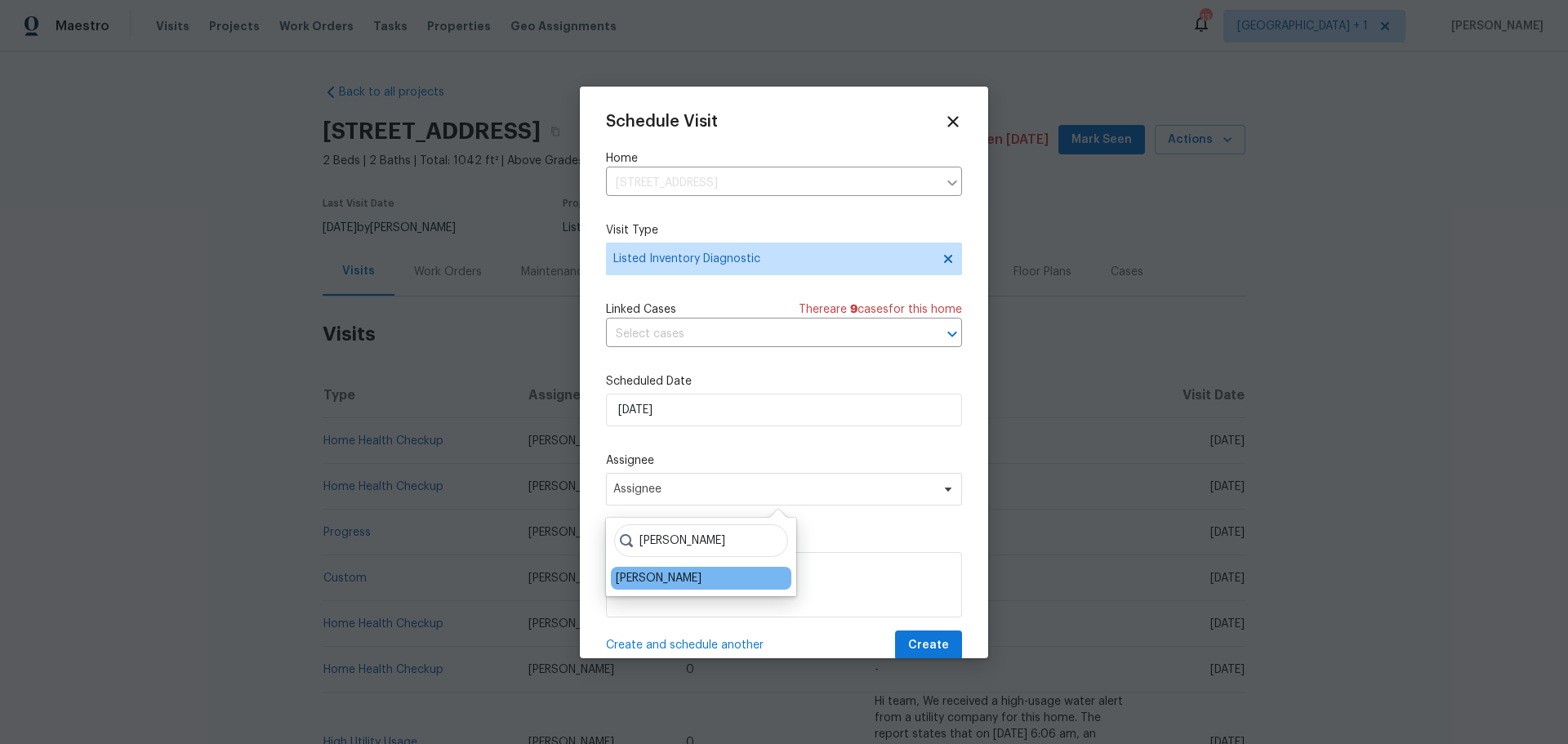
type input "[PERSON_NAME]"
click at [679, 589] on div "[PERSON_NAME]" at bounding box center [701, 578] width 181 height 23
click at [680, 585] on div "[PERSON_NAME]" at bounding box center [659, 578] width 86 height 16
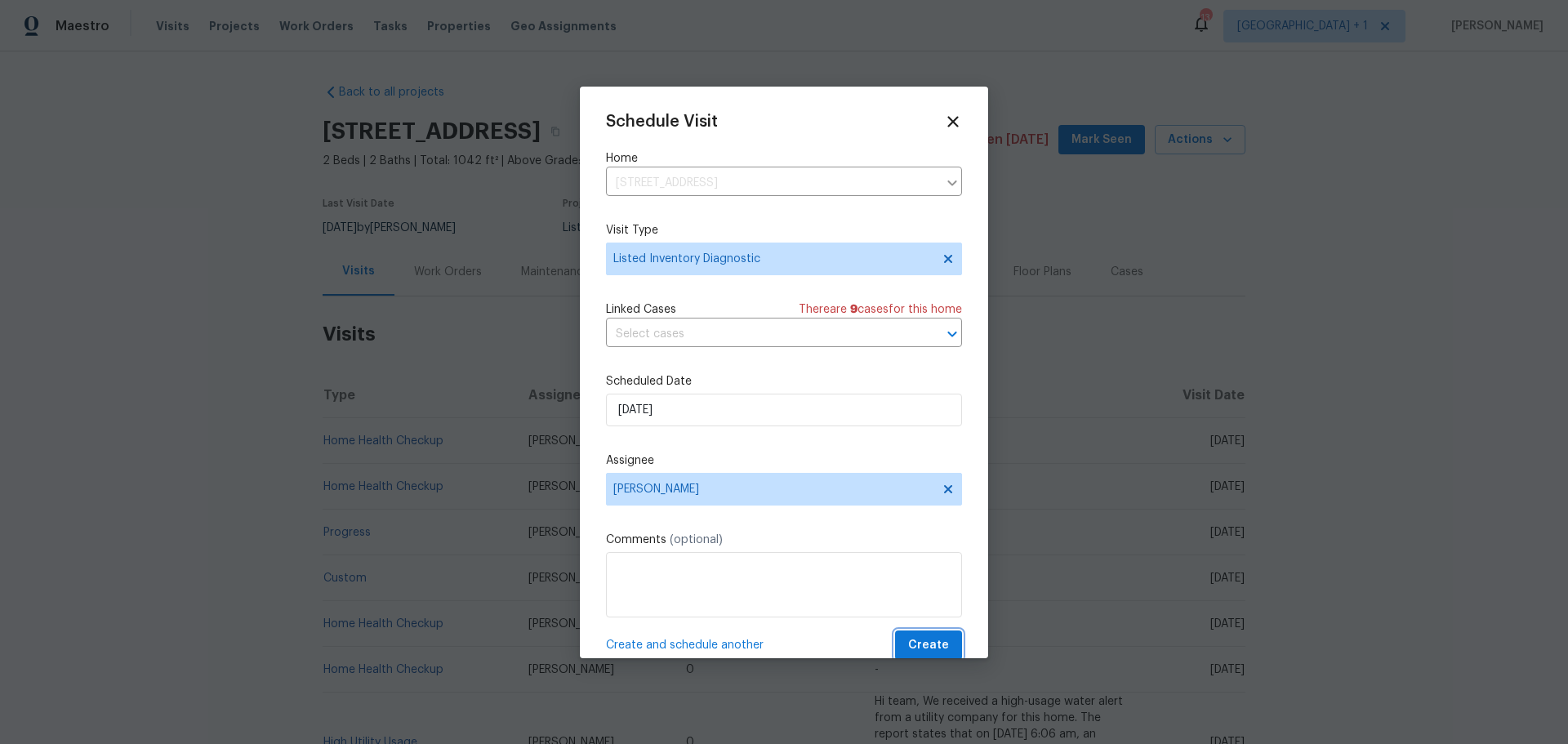
click at [908, 639] on span "Create" at bounding box center [928, 645] width 41 height 20
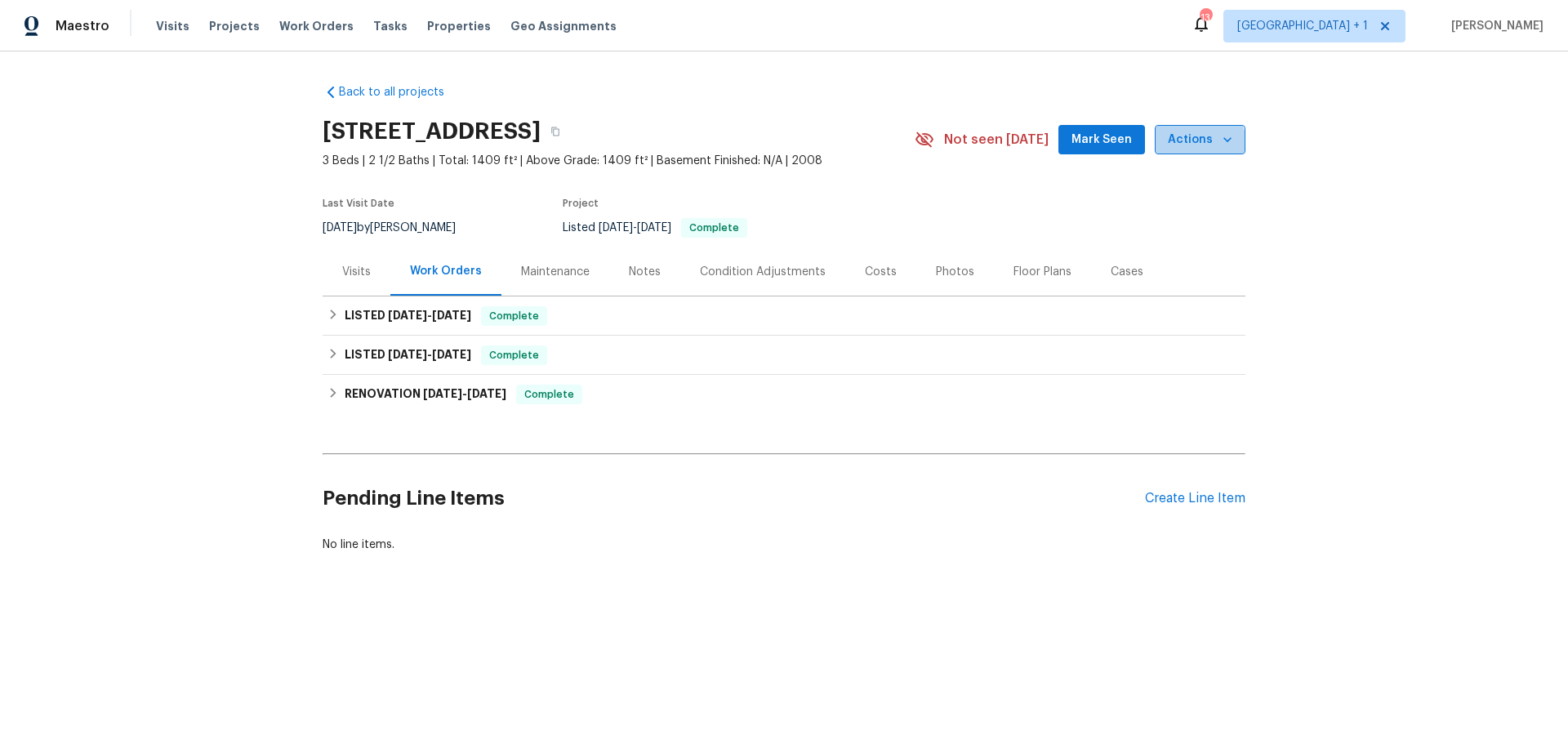
click at [1181, 149] on span "Actions" at bounding box center [1200, 140] width 64 height 20
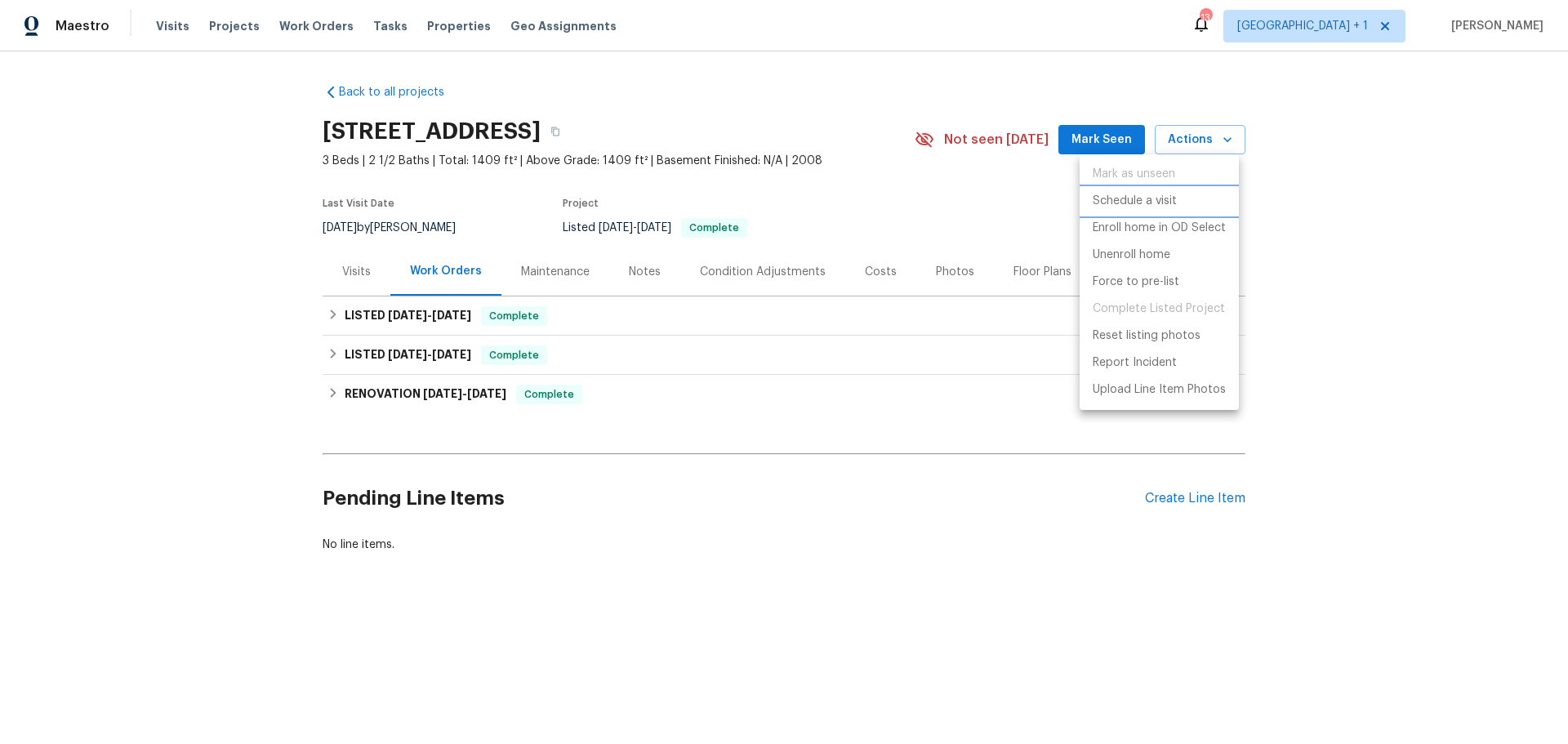
click at [1146, 197] on p "Schedule a visit" at bounding box center [1135, 201] width 84 height 17
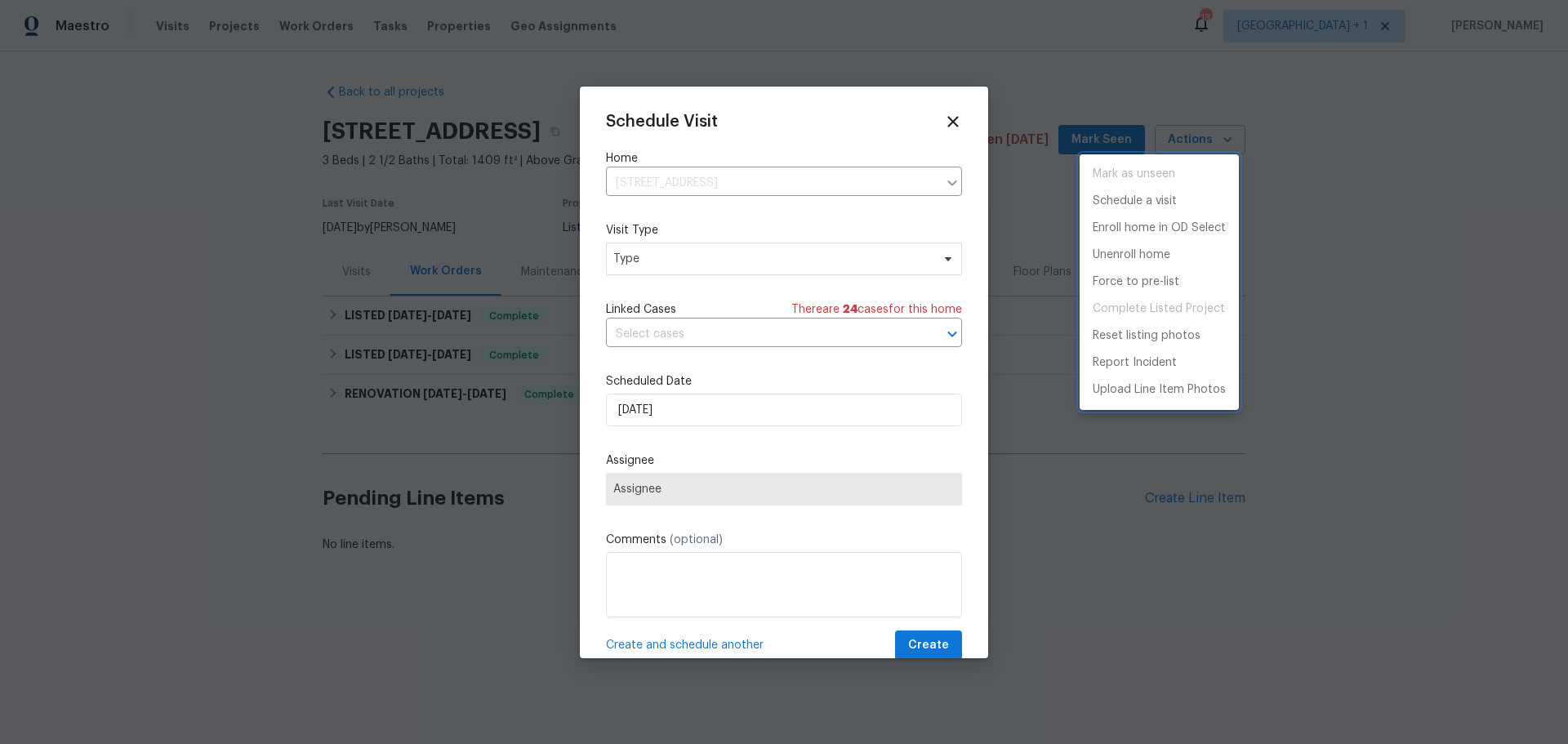
click at [787, 263] on div at bounding box center [784, 372] width 1568 height 744
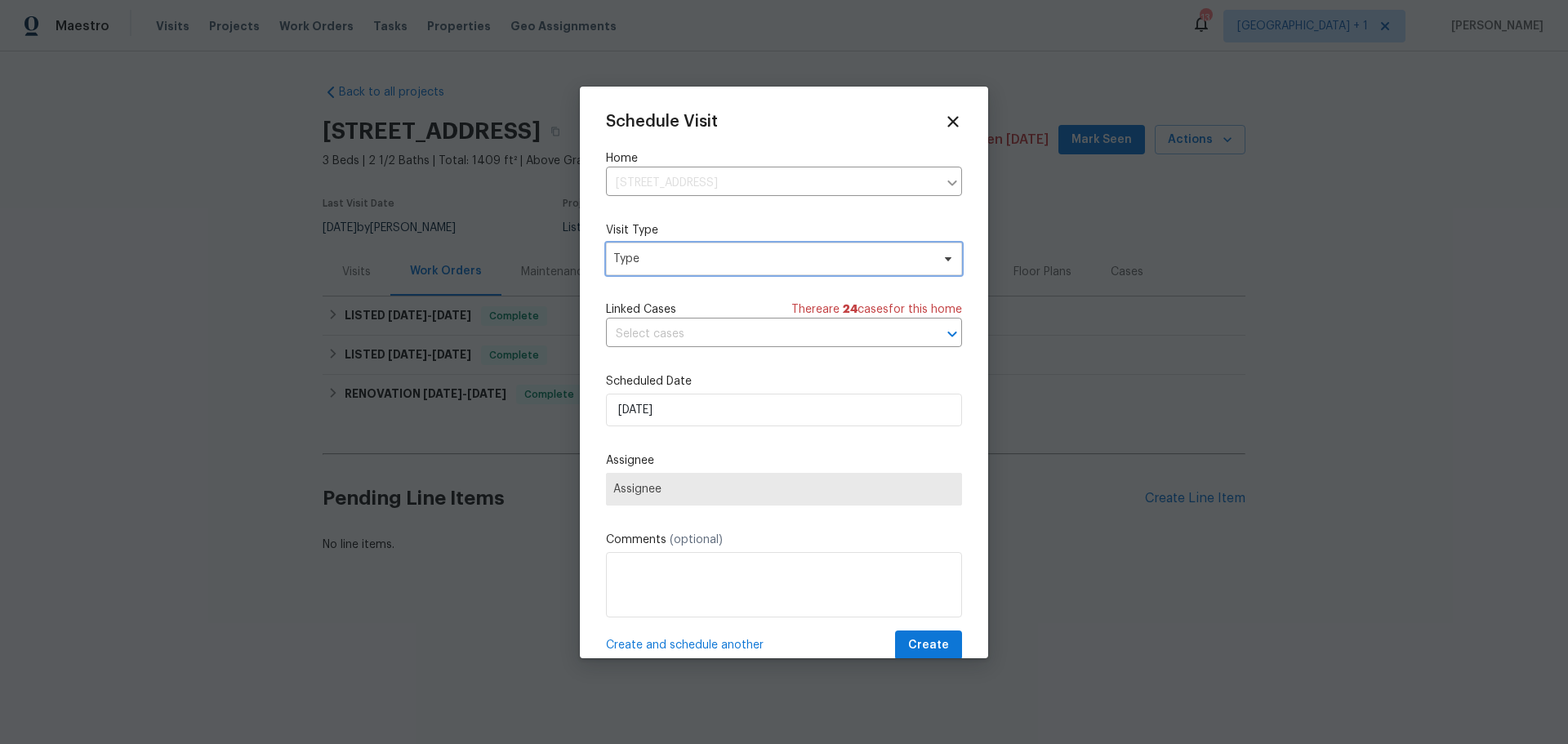
click at [787, 263] on span "Type" at bounding box center [772, 258] width 318 height 16
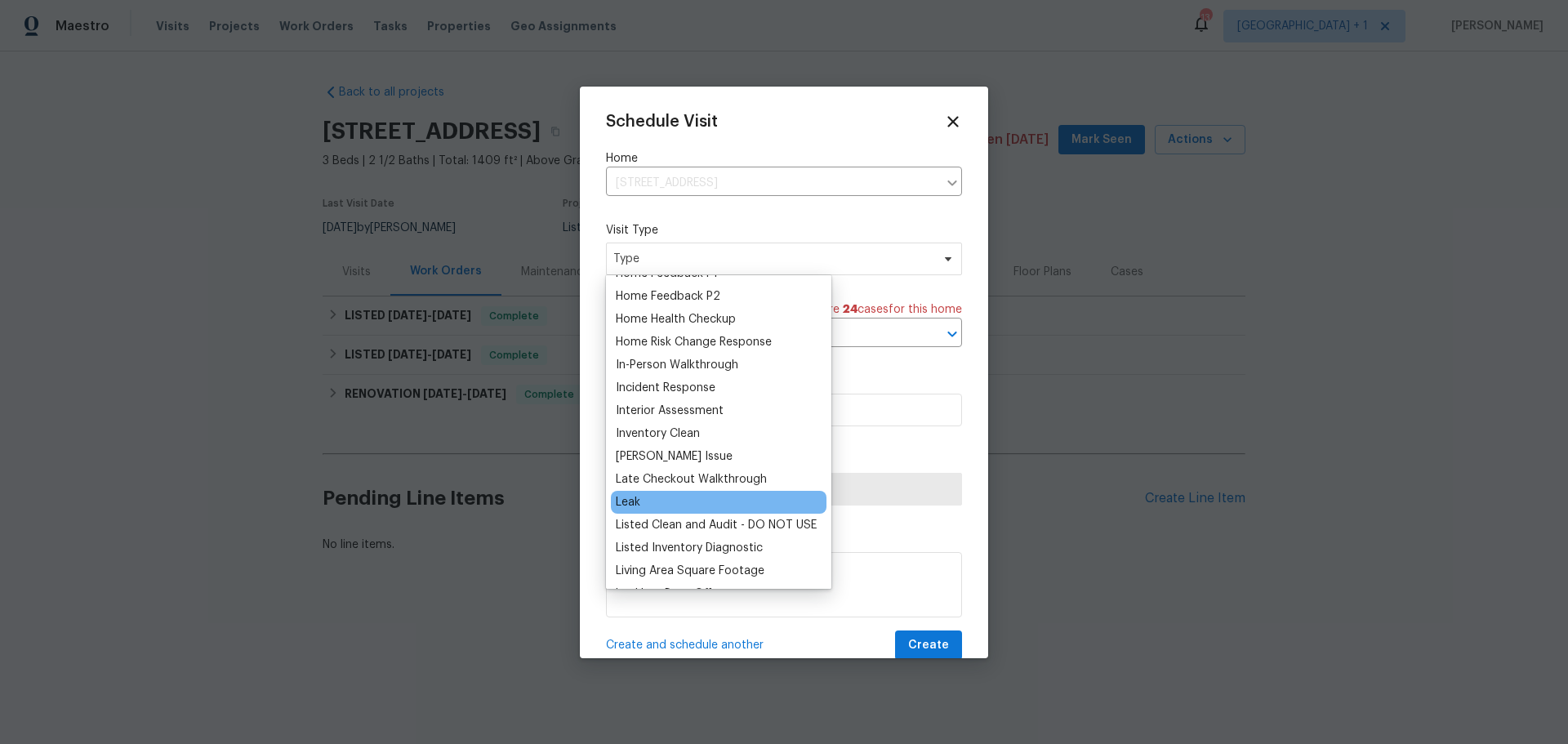
scroll to position [572, 0]
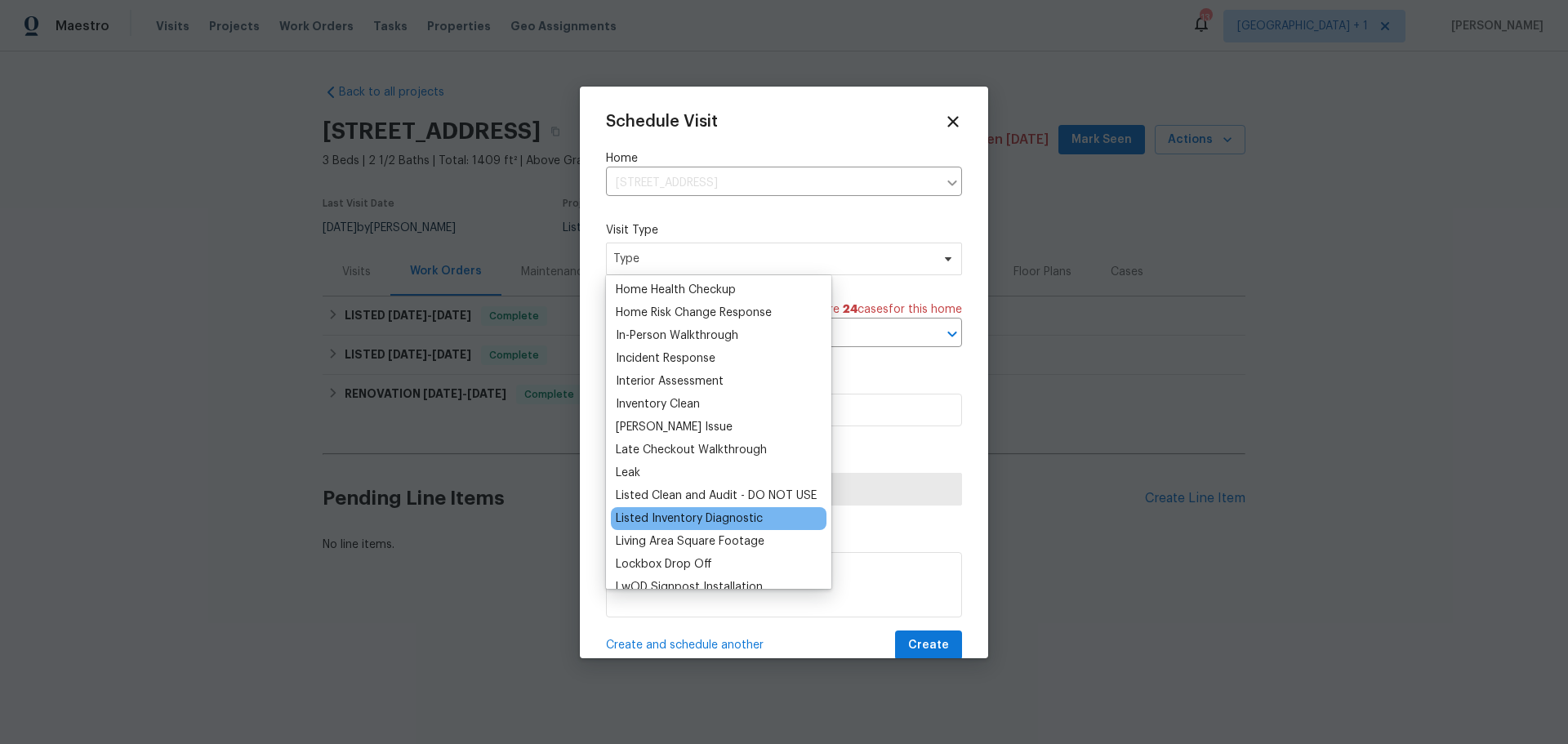
click at [713, 516] on div "Listed Inventory Diagnostic" at bounding box center [689, 518] width 147 height 16
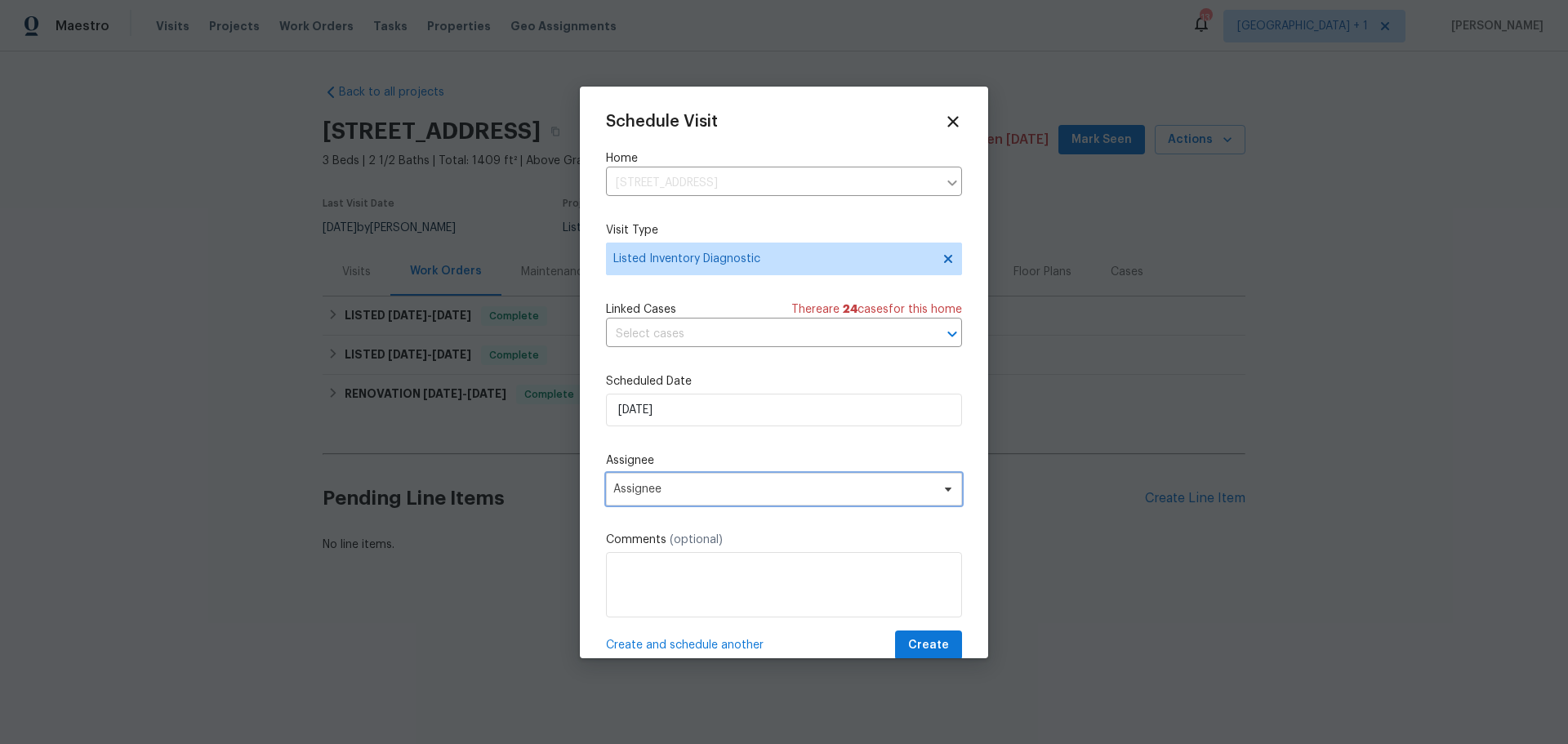
click at [704, 499] on span "Assignee" at bounding box center [784, 489] width 357 height 33
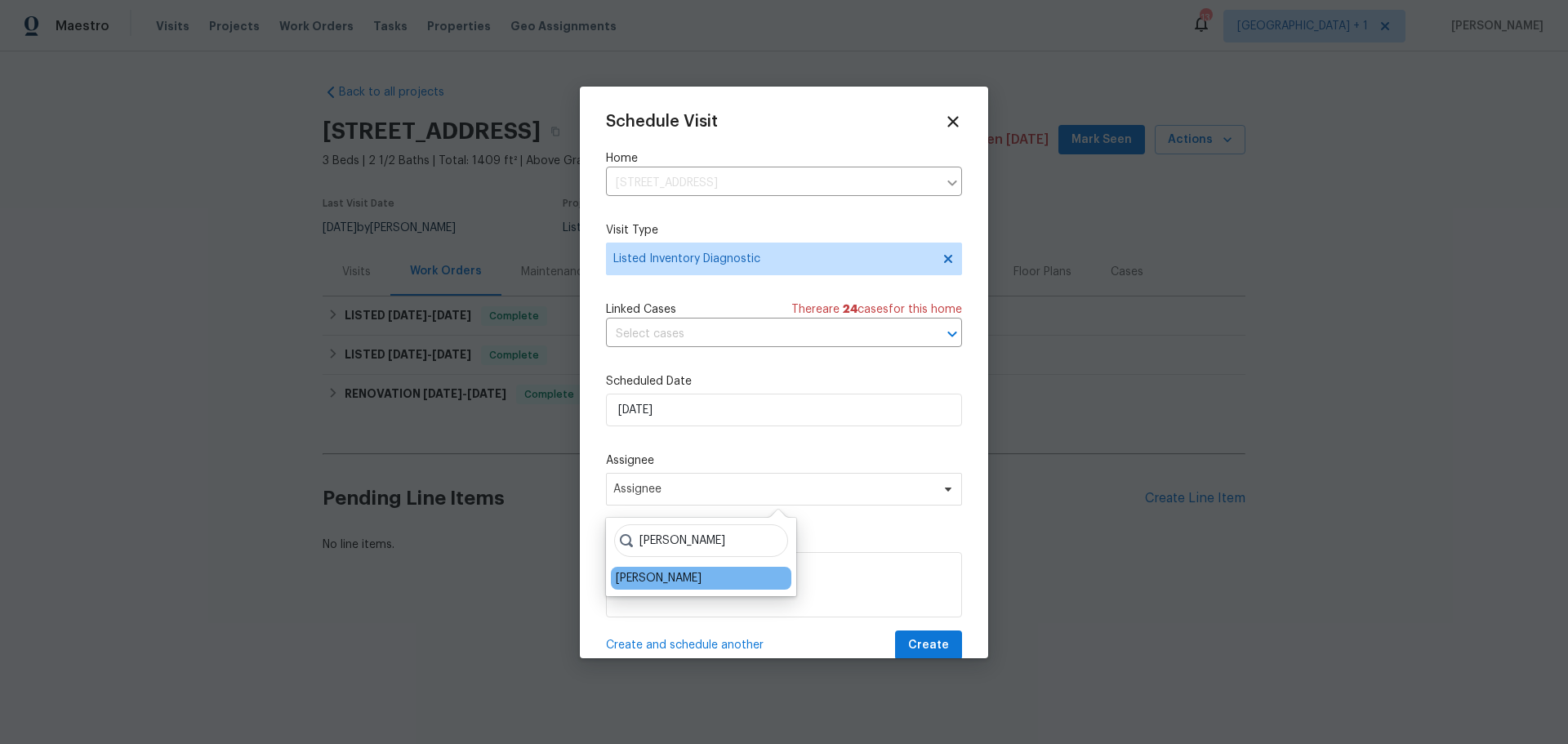
type input "[PERSON_NAME]"
click at [670, 576] on div "[PERSON_NAME]" at bounding box center [659, 578] width 86 height 16
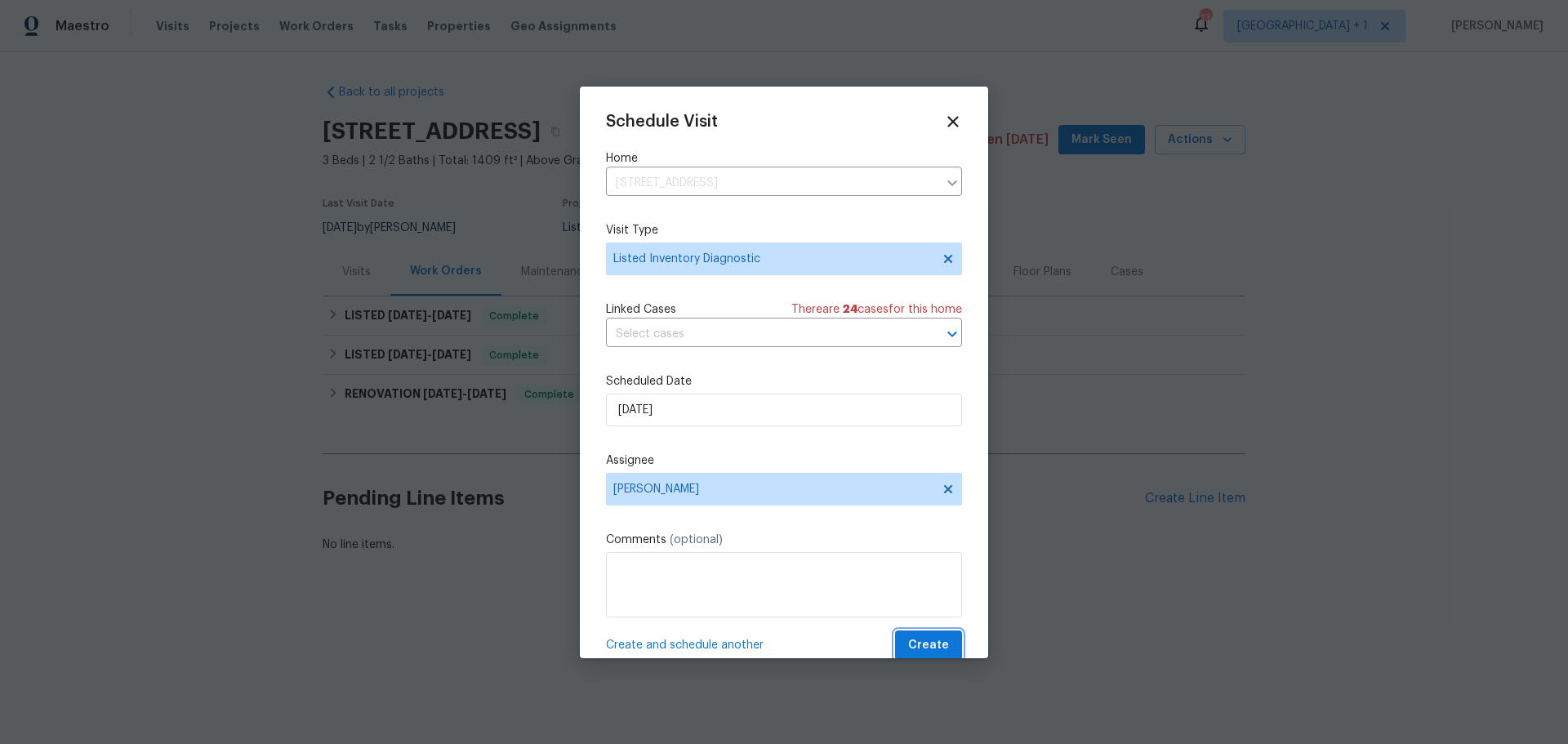
click at [911, 646] on span "Create" at bounding box center [928, 645] width 41 height 20
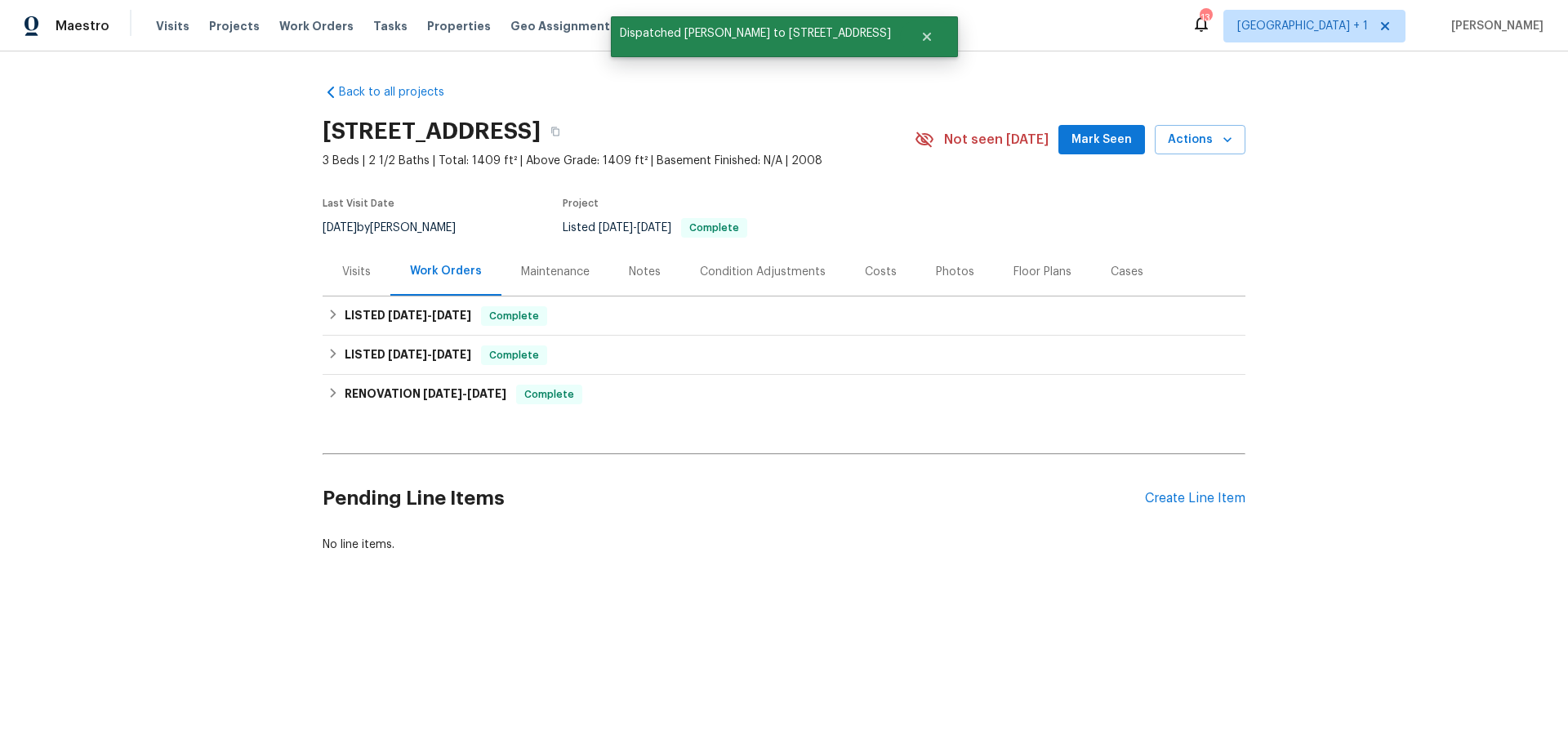
click at [127, 163] on div "Back to all projects 9133 Black Beauty St, Las Vegas, NV 89113 3 Beds | 2 1/2 B…" at bounding box center [784, 357] width 1568 height 612
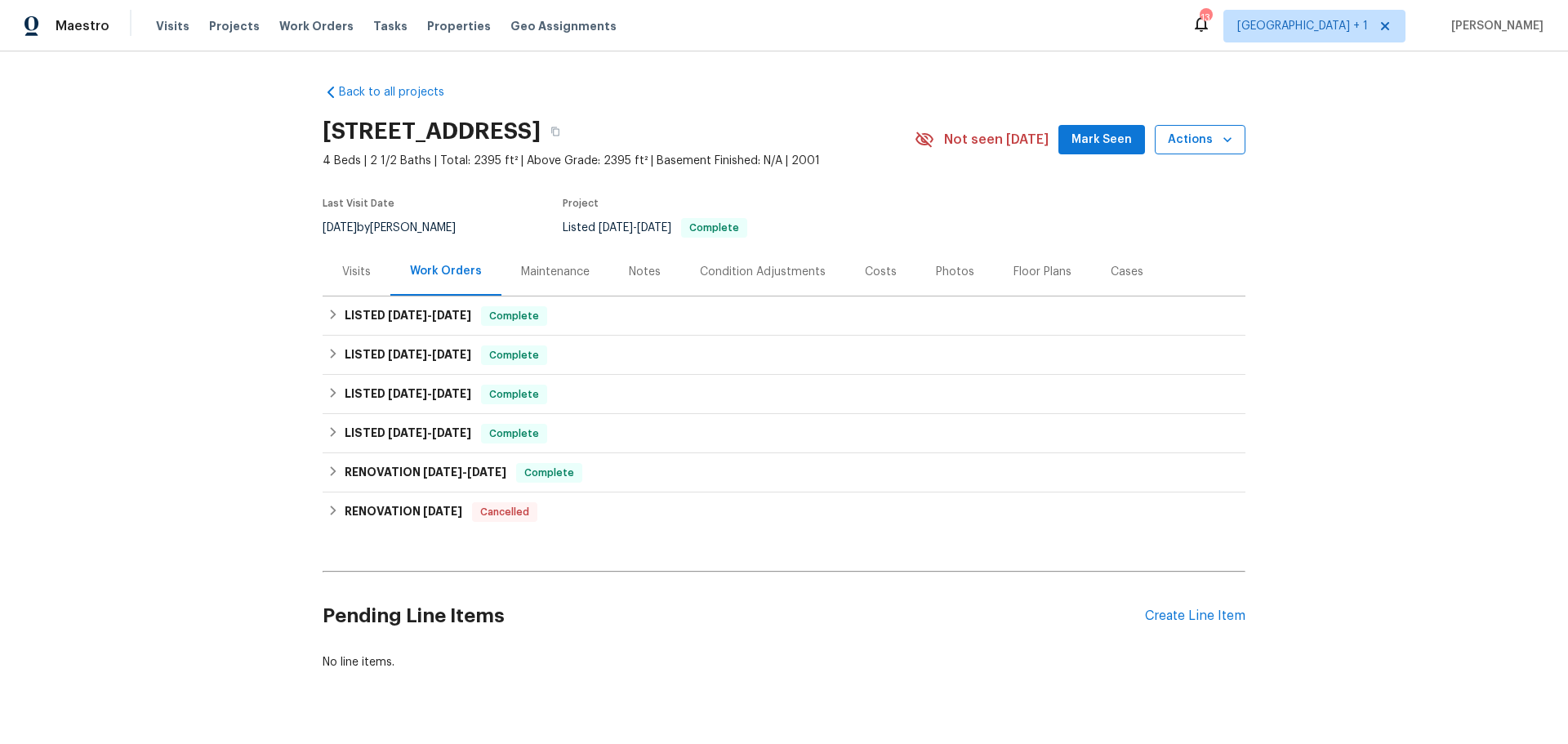
click at [1190, 144] on span "Actions" at bounding box center [1200, 140] width 64 height 20
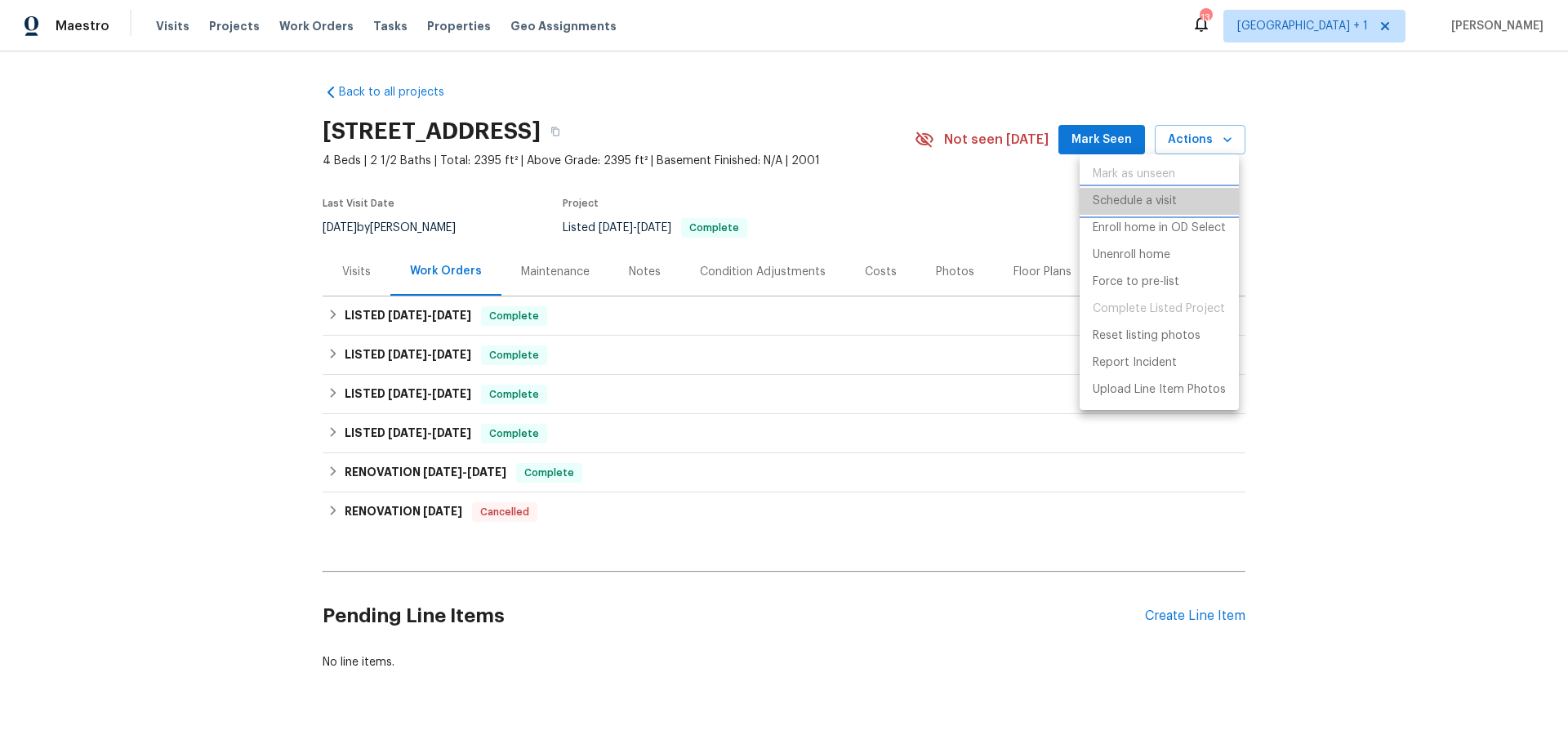
click at [1113, 203] on p "Schedule a visit" at bounding box center [1135, 201] width 84 height 17
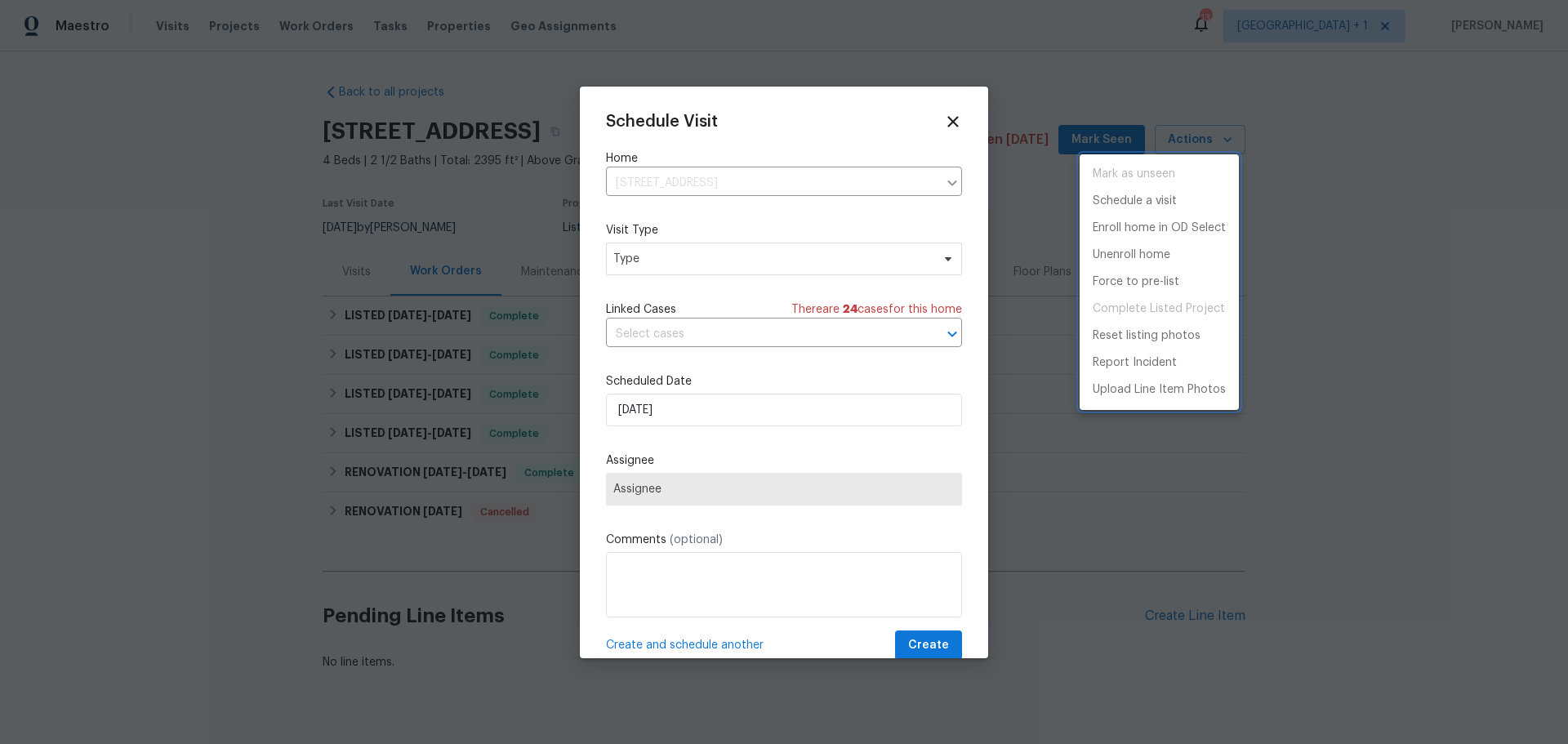
click at [768, 252] on div at bounding box center [784, 372] width 1568 height 744
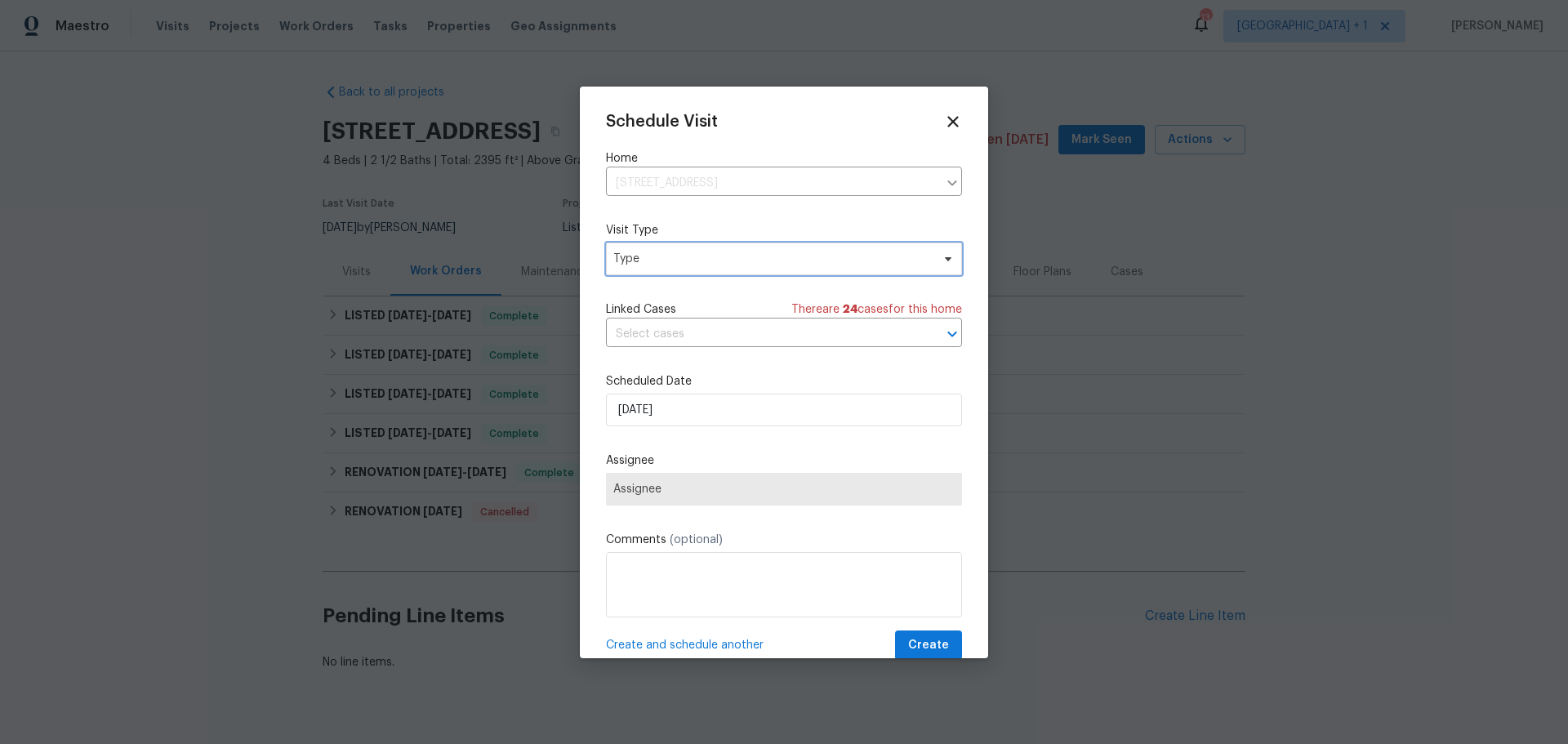
click at [767, 272] on span "Type" at bounding box center [784, 258] width 357 height 33
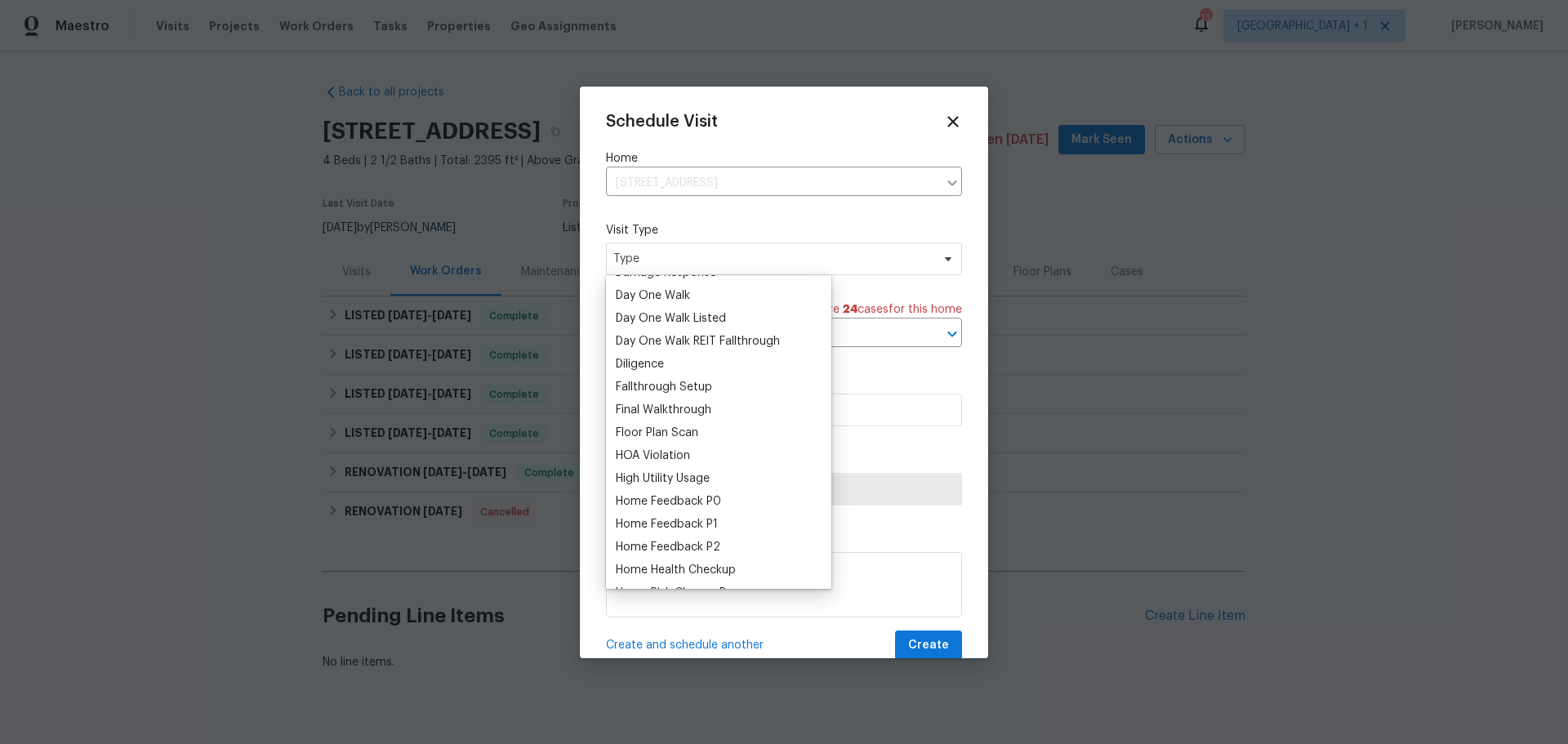
scroll to position [327, 0]
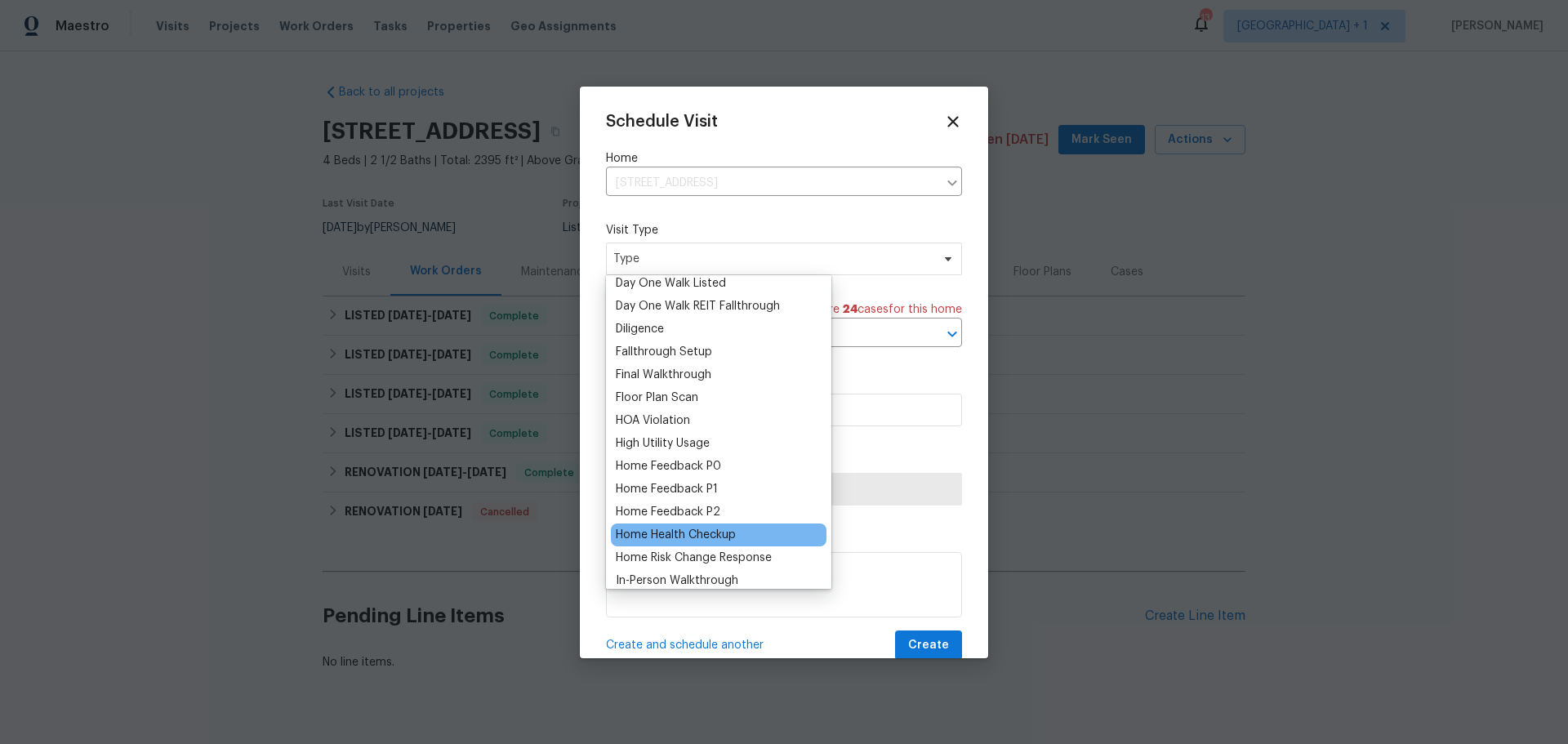
click at [789, 529] on div "Home Health Checkup" at bounding box center [718, 535] width 215 height 23
click at [743, 534] on div "Home Health Checkup" at bounding box center [718, 535] width 215 height 23
click at [674, 535] on div "Home Health Checkup" at bounding box center [676, 535] width 120 height 16
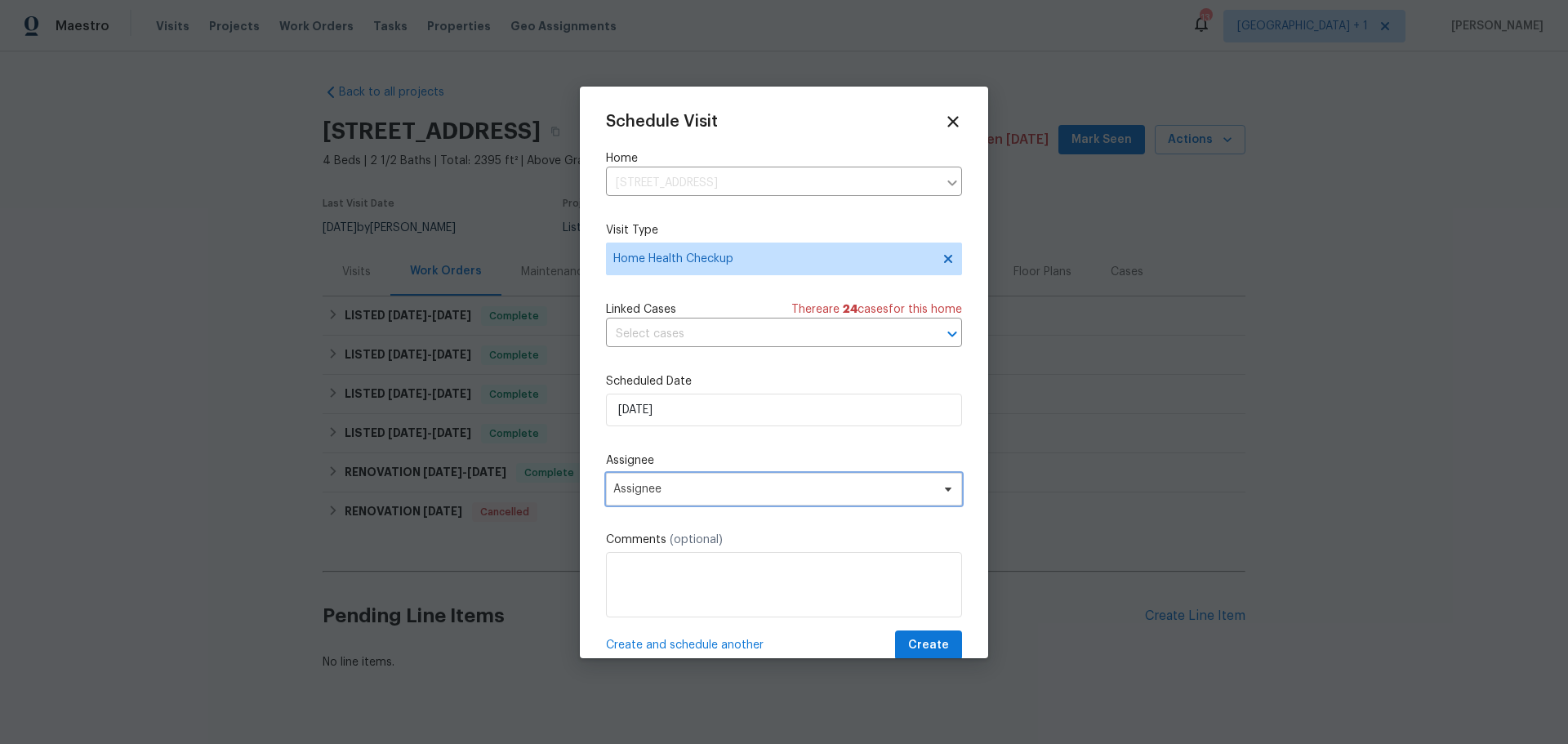
click at [658, 480] on span "Assignee" at bounding box center [784, 489] width 357 height 33
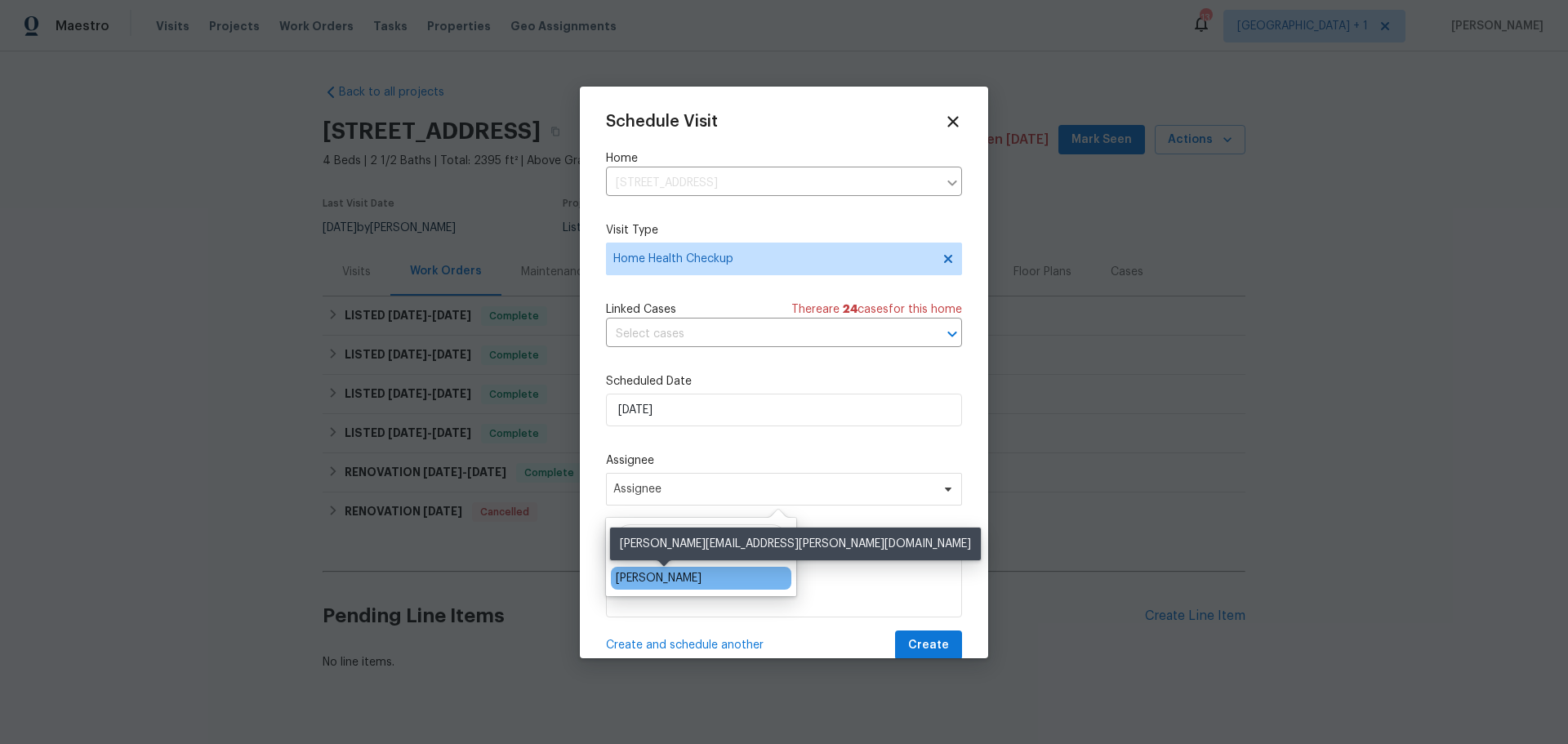
type input "[PERSON_NAME]"
click at [693, 578] on div "[PERSON_NAME]" at bounding box center [659, 578] width 86 height 16
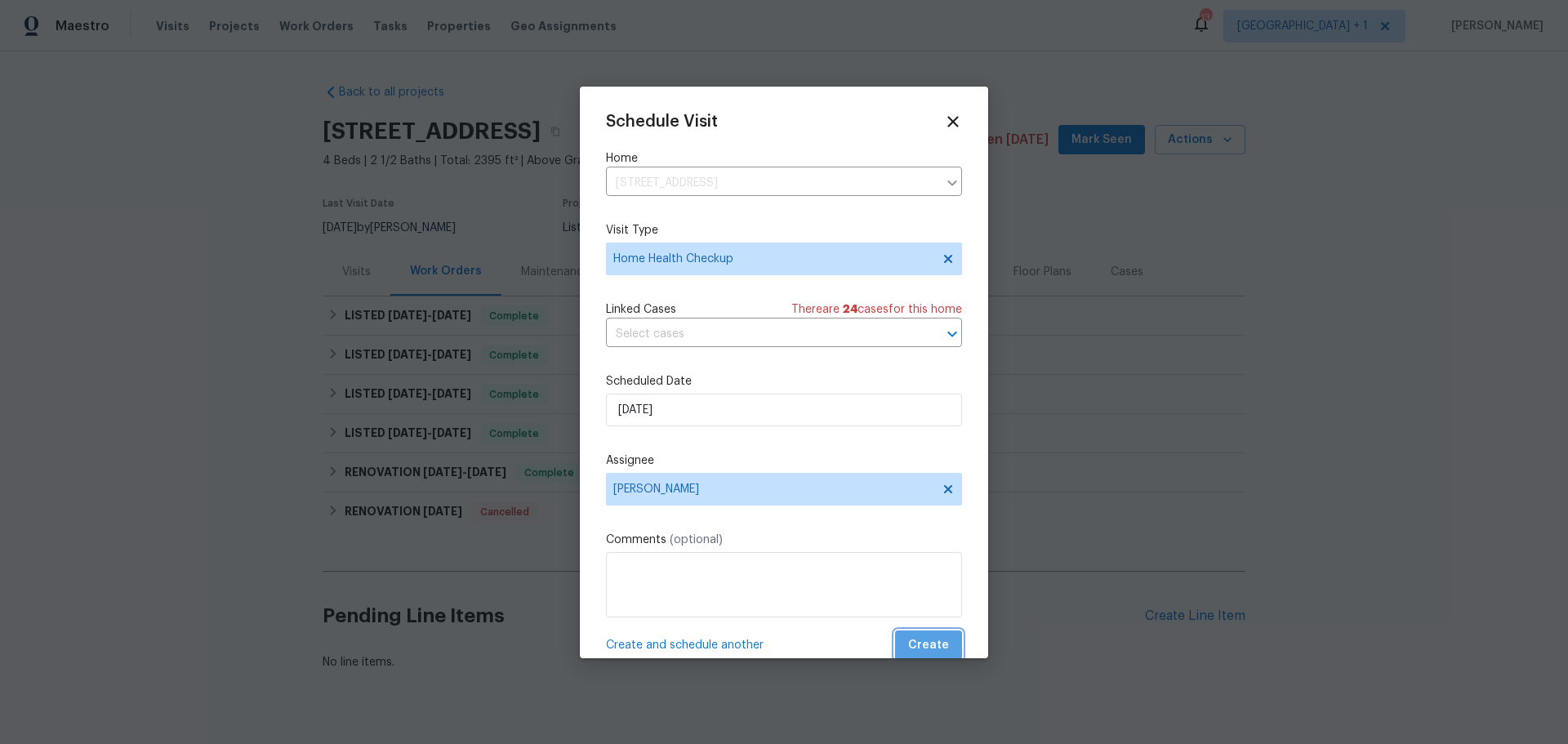
click at [921, 653] on span "Create" at bounding box center [928, 645] width 41 height 20
